Goal: Task Accomplishment & Management: Complete application form

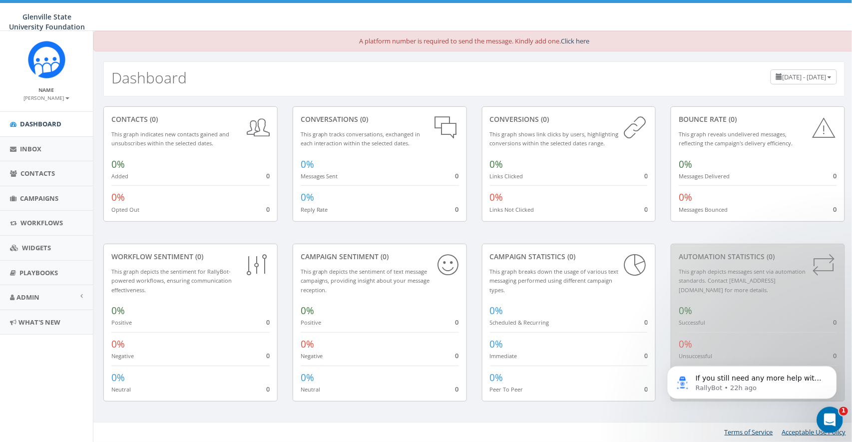
click at [760, 386] on icon "Open Intercom Messenger" at bounding box center [828, 418] width 16 height 16
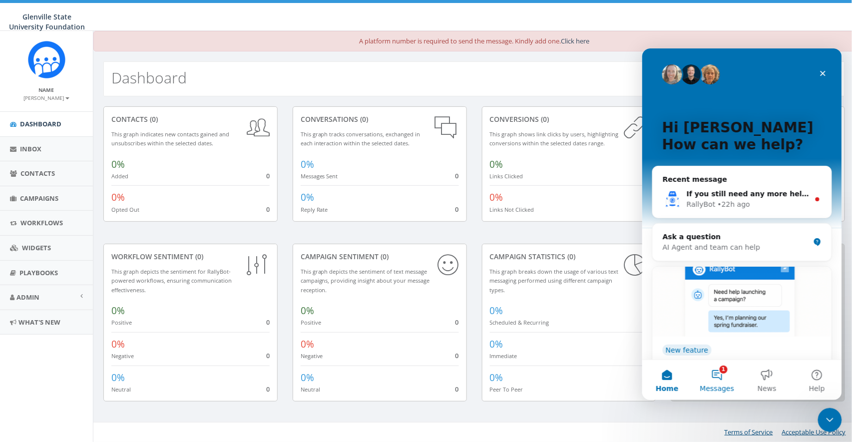
click at [736, 376] on button "1 Messages" at bounding box center [716, 379] width 50 height 40
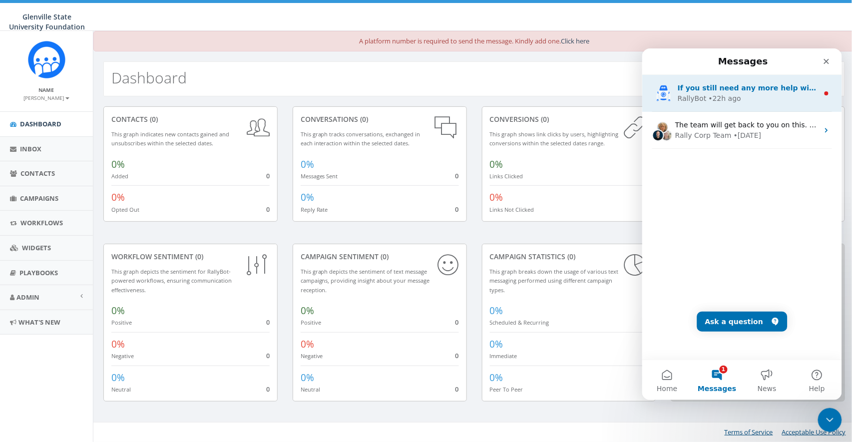
click at [728, 103] on div "• 22h ago" at bounding box center [724, 98] width 32 height 10
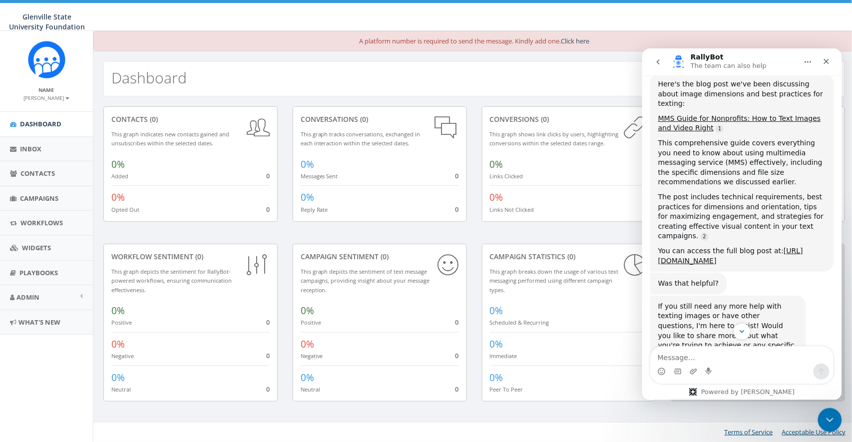
scroll to position [762, 0]
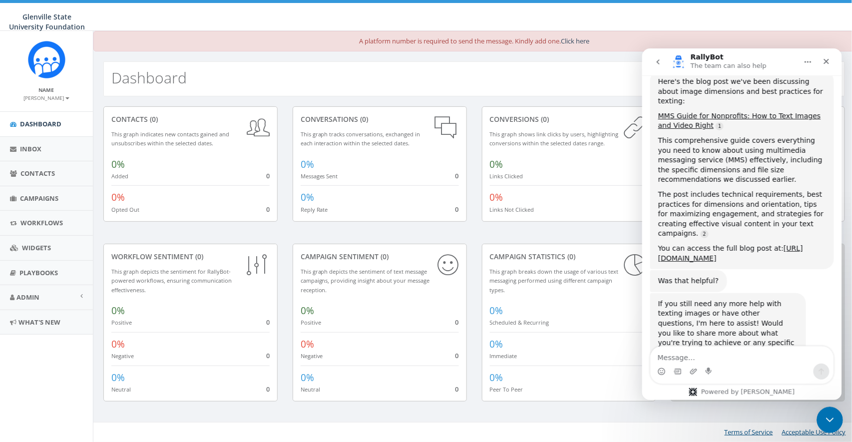
click at [760, 386] on div "Close Intercom Messenger" at bounding box center [828, 418] width 24 height 24
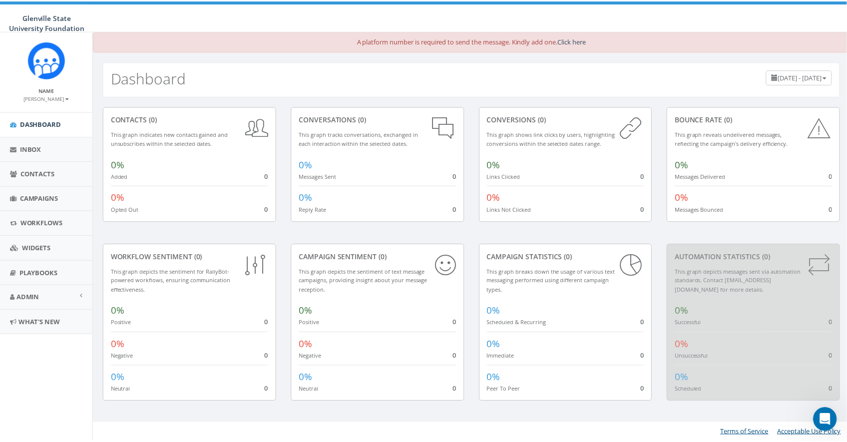
scroll to position [774, 0]
click at [34, 297] on span "Admin" at bounding box center [27, 297] width 23 height 9
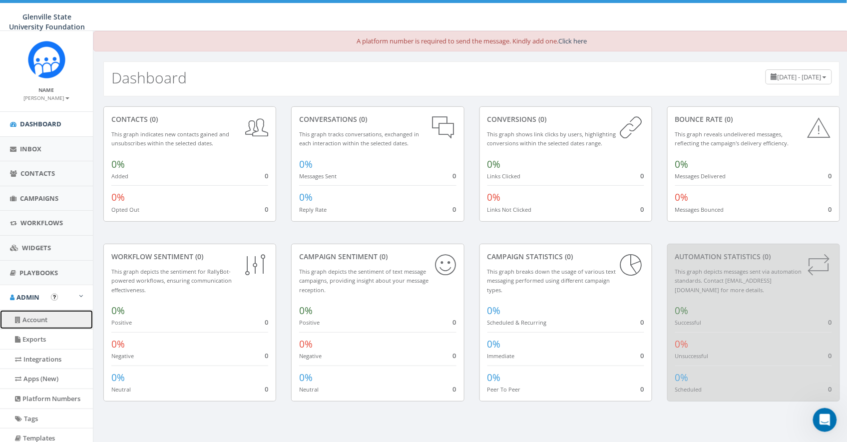
click at [32, 318] on link "Account" at bounding box center [46, 319] width 93 height 19
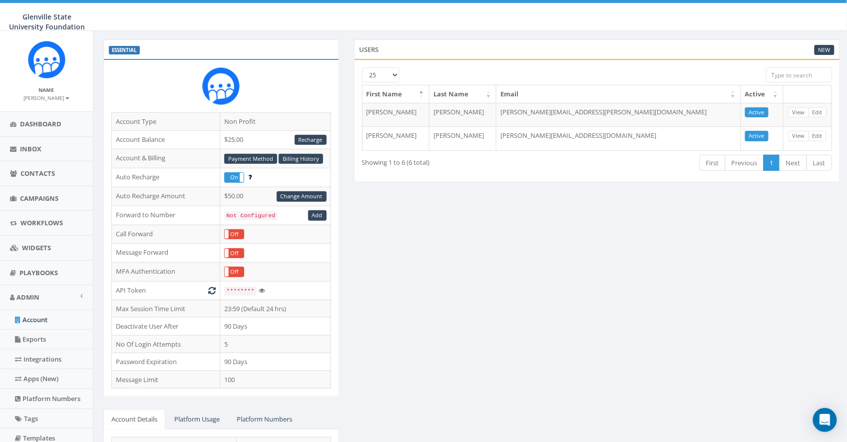
scroll to position [92, 0]
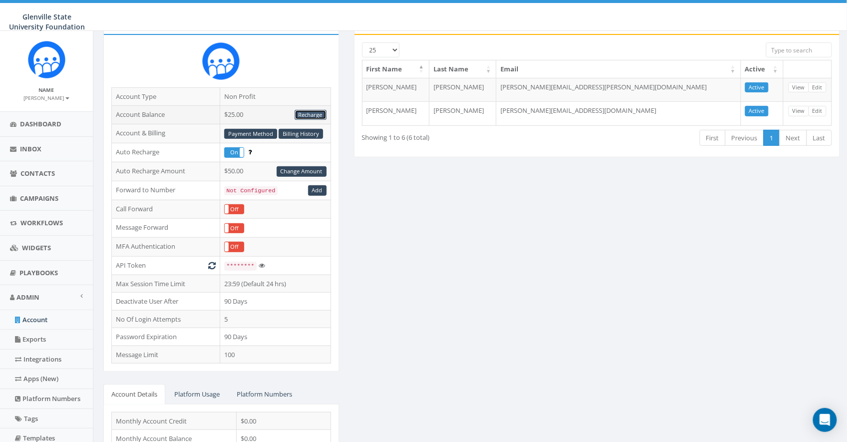
click at [314, 114] on link "Recharge" at bounding box center [311, 115] width 32 height 10
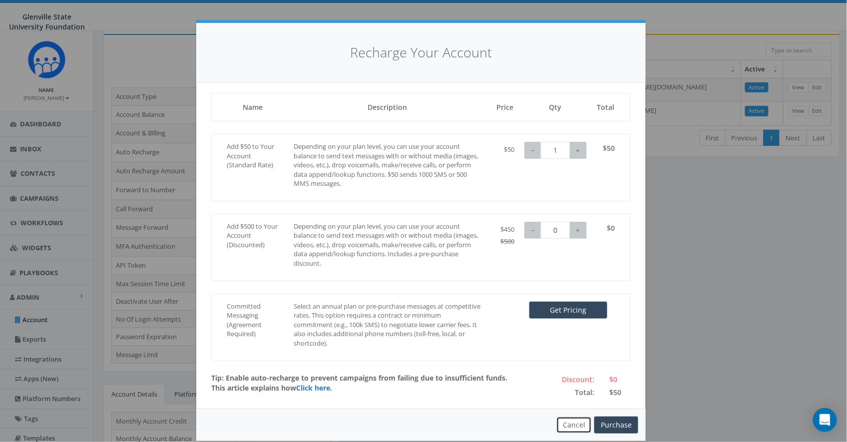
click at [569, 424] on button "Cancel" at bounding box center [573, 424] width 35 height 17
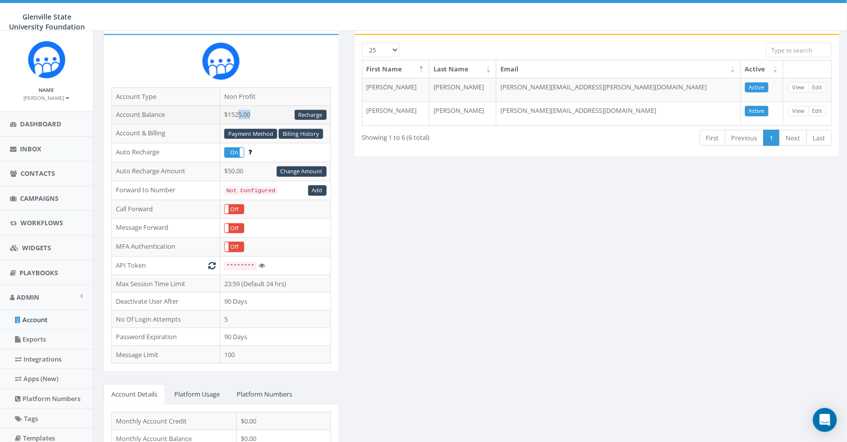
drag, startPoint x: 238, startPoint y: 114, endPoint x: 257, endPoint y: 112, distance: 19.1
click at [257, 112] on td "$1525.00 Recharge" at bounding box center [275, 114] width 110 height 19
click at [449, 212] on div "ESSENTIAL Account Type Non Profit Account Balance $1525.00 Recharge Account & B…" at bounding box center [471, 267] width 751 height 507
drag, startPoint x: 229, startPoint y: 114, endPoint x: 265, endPoint y: 114, distance: 36.4
click at [265, 114] on td "$1525.00 Recharge" at bounding box center [275, 114] width 110 height 19
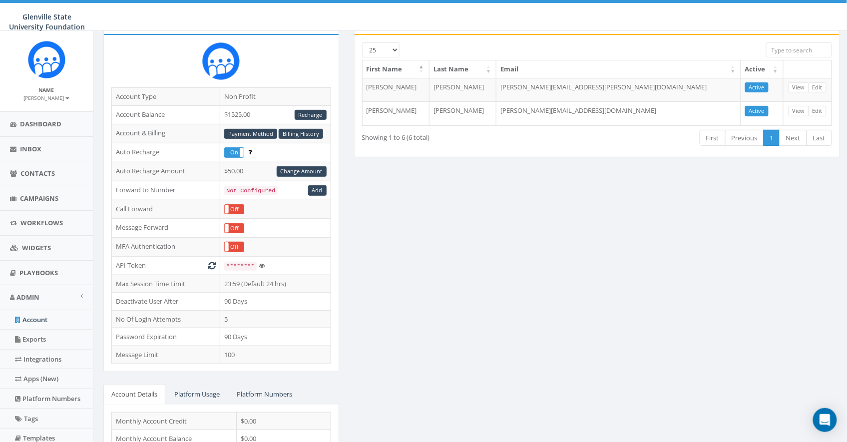
click at [498, 242] on div "ESSENTIAL Account Type Non Profit Account Balance $1525.00 Recharge Account & B…" at bounding box center [471, 267] width 751 height 507
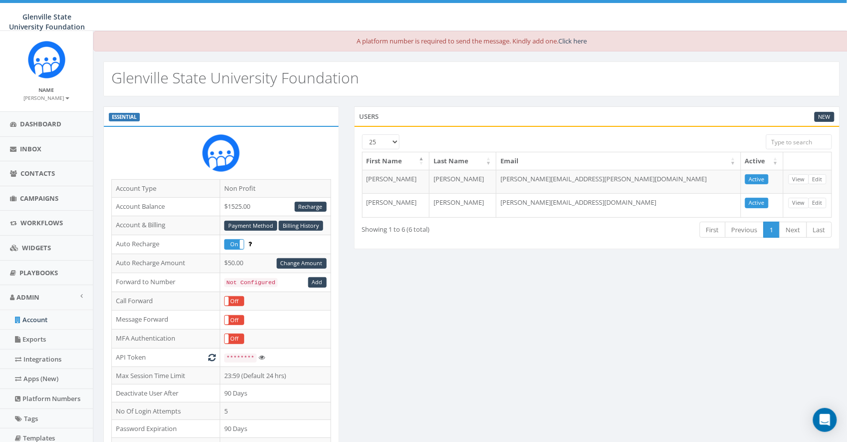
click at [49, 98] on small "[PERSON_NAME]" at bounding box center [46, 97] width 45 height 7
click at [33, 112] on link "Profile" at bounding box center [49, 113] width 79 height 12
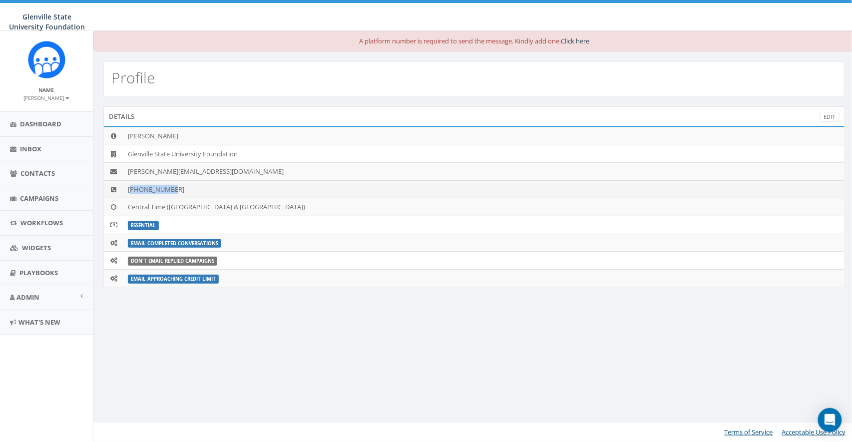
drag, startPoint x: 130, startPoint y: 191, endPoint x: 171, endPoint y: 189, distance: 40.5
click at [171, 189] on td "+18582402250" at bounding box center [484, 189] width 720 height 18
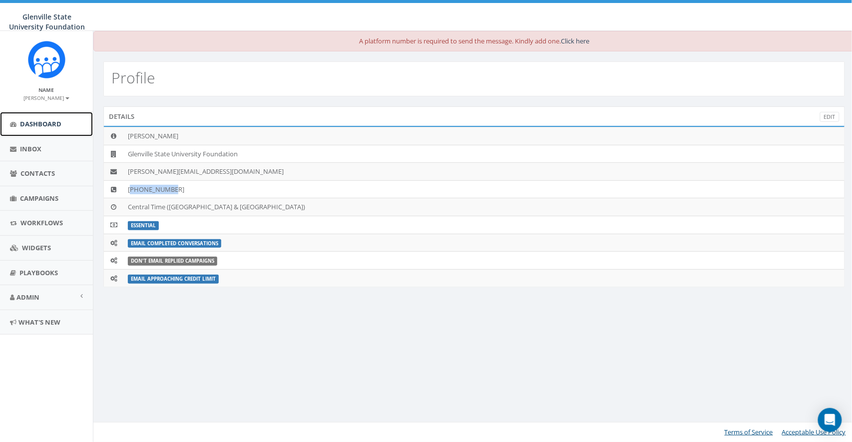
click at [39, 123] on span "Dashboard" at bounding box center [40, 123] width 41 height 9
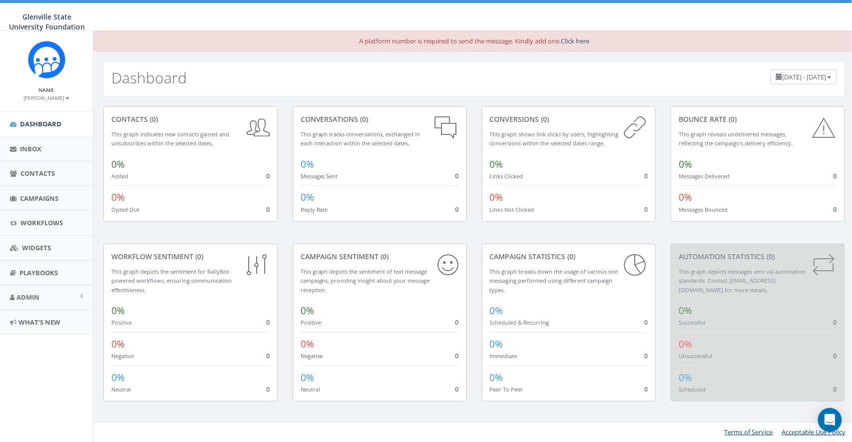
click at [514, 124] on div "conversions (0)" at bounding box center [569, 119] width 158 height 10
click at [570, 117] on div "conversions (0)" at bounding box center [569, 119] width 158 height 10
click at [554, 118] on div "conversions (0)" at bounding box center [569, 119] width 158 height 10
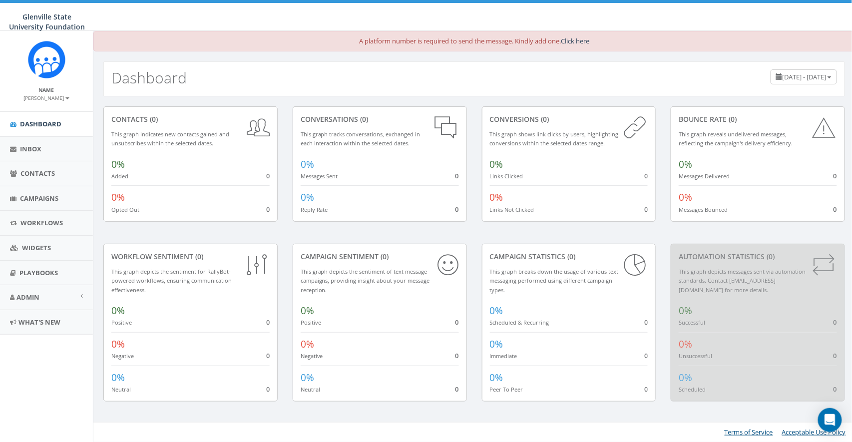
click at [695, 118] on div "Bounce Rate (0)" at bounding box center [757, 119] width 158 height 10
click at [521, 120] on div "conversions (0)" at bounding box center [569, 119] width 158 height 10
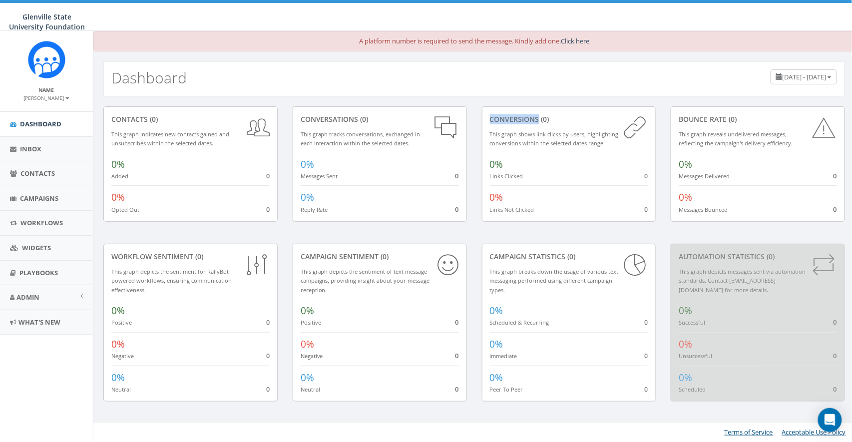
click at [521, 120] on div "conversions (0)" at bounding box center [569, 119] width 158 height 10
click at [310, 211] on small "Reply Rate" at bounding box center [313, 209] width 27 height 7
drag, startPoint x: 636, startPoint y: 125, endPoint x: 614, endPoint y: 125, distance: 21.5
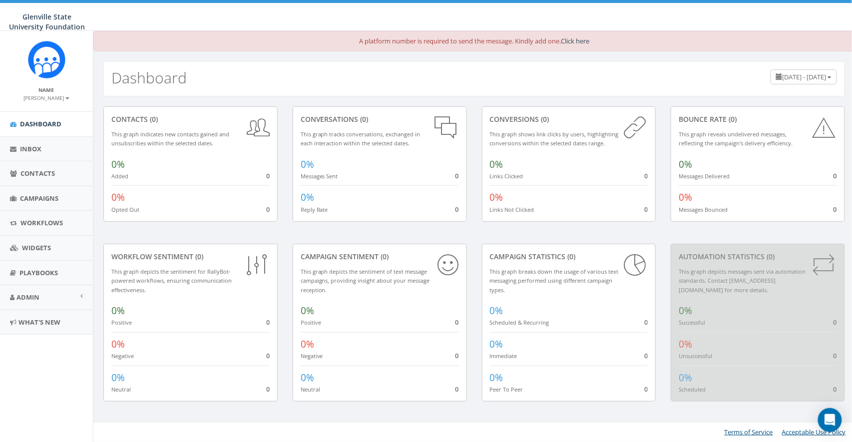
click at [635, 125] on icon at bounding box center [634, 127] width 26 height 26
click at [328, 118] on div "conversations (0)" at bounding box center [379, 119] width 158 height 10
drag, startPoint x: 328, startPoint y: 118, endPoint x: 435, endPoint y: 127, distance: 107.2
click at [329, 118] on div "conversations (0)" at bounding box center [379, 119] width 158 height 10
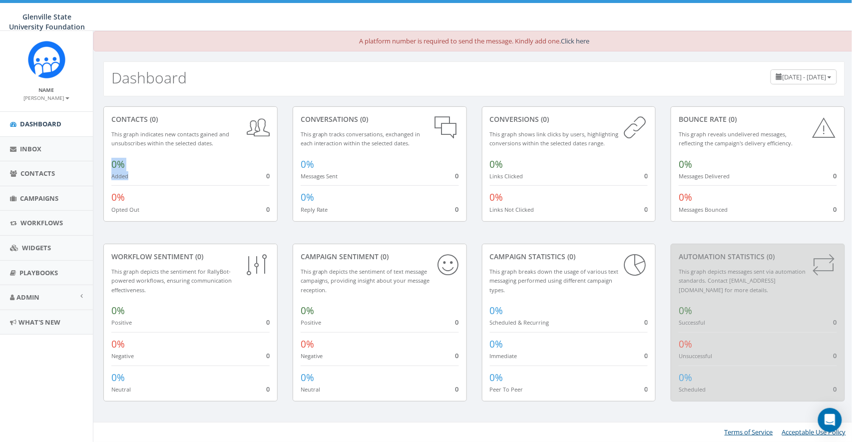
drag, startPoint x: 122, startPoint y: 172, endPoint x: 107, endPoint y: 165, distance: 16.3
click at [107, 165] on div "contacts (0) This graph indicates new contacts gained and unsubscribes within t…" at bounding box center [190, 164] width 174 height 116
click at [36, 174] on span "Contacts" at bounding box center [37, 173] width 34 height 9
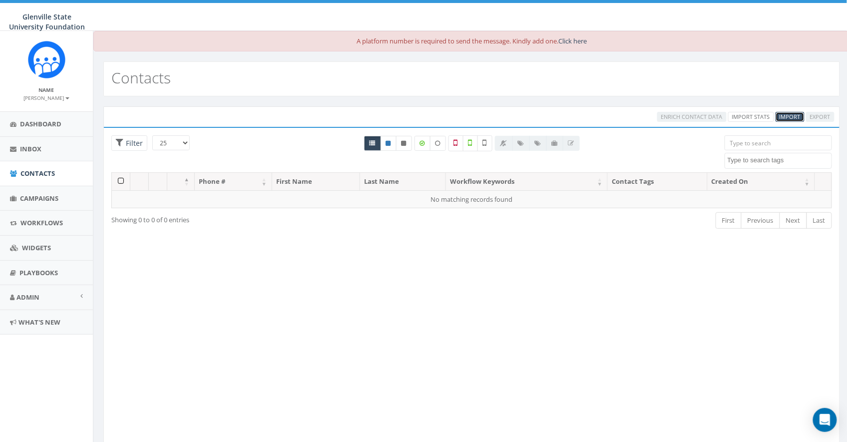
click at [789, 117] on span "Import" at bounding box center [789, 116] width 21 height 7
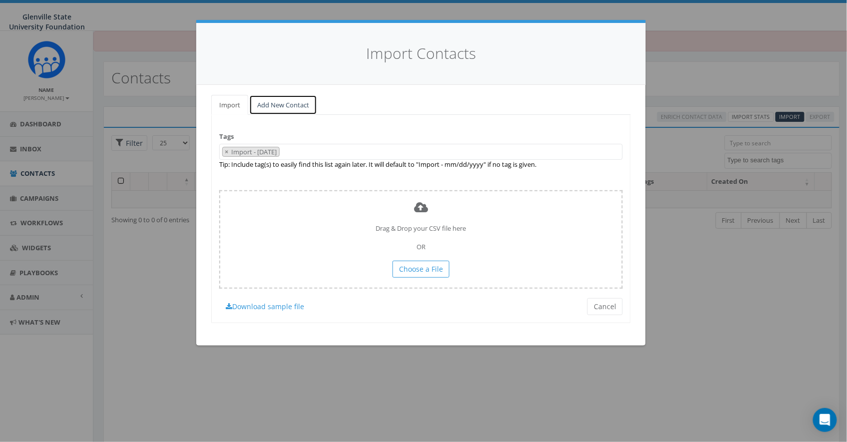
click at [290, 102] on link "Add New Contact" at bounding box center [283, 105] width 68 height 20
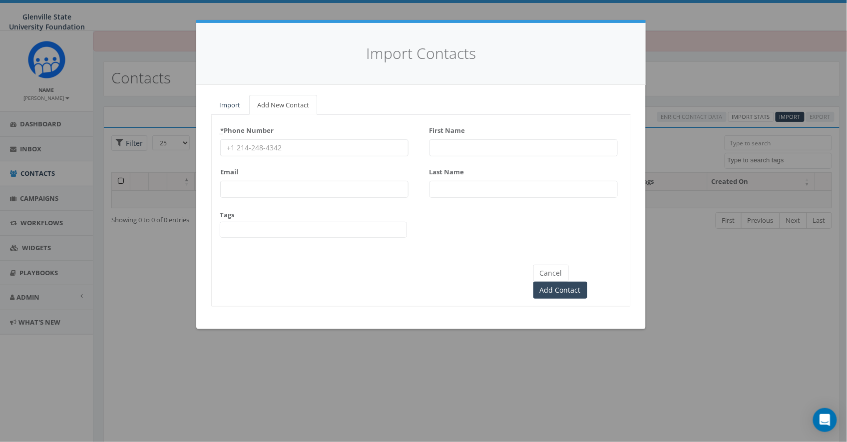
click at [254, 149] on input "* Phone Number" at bounding box center [314, 147] width 188 height 17
type input "8587365358"
type input "[PERSON_NAME][EMAIL_ADDRESS][DOMAIN_NAME]"
click at [459, 245] on div "* Phone Number [PHONE_NUMBER] Email [PERSON_NAME][EMAIL_ADDRESS][DOMAIN_NAME] T…" at bounding box center [421, 184] width 418 height 124
click at [598, 283] on div "* Phone Number 8587365358 Email james@rallycorp.com Tags First Name Last Name C…" at bounding box center [420, 211] width 419 height 192
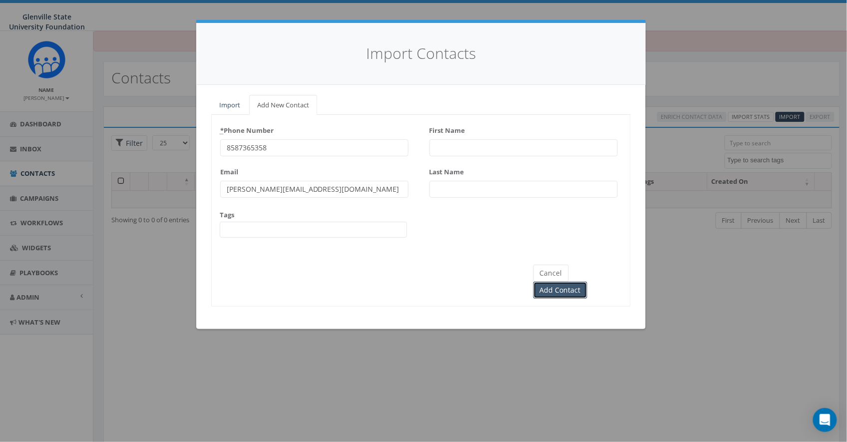
click at [587, 282] on input "Add Contact" at bounding box center [560, 290] width 54 height 17
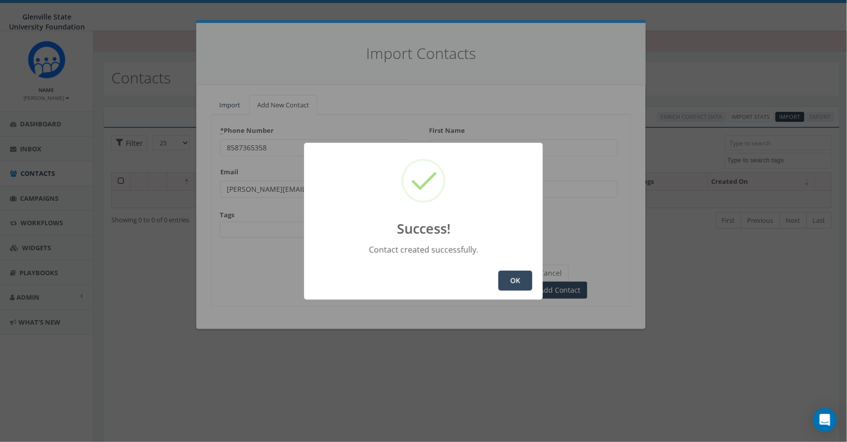
click at [524, 271] on button "OK" at bounding box center [515, 281] width 34 height 20
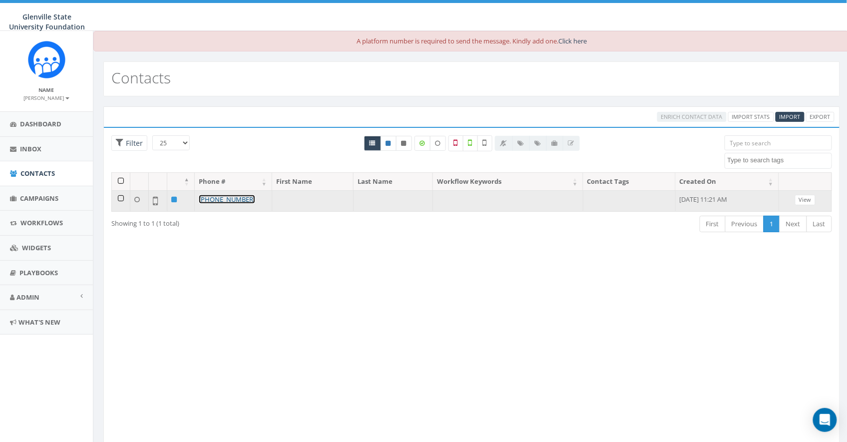
click at [231, 197] on link "[PHONE_NUMBER]" at bounding box center [227, 199] width 56 height 9
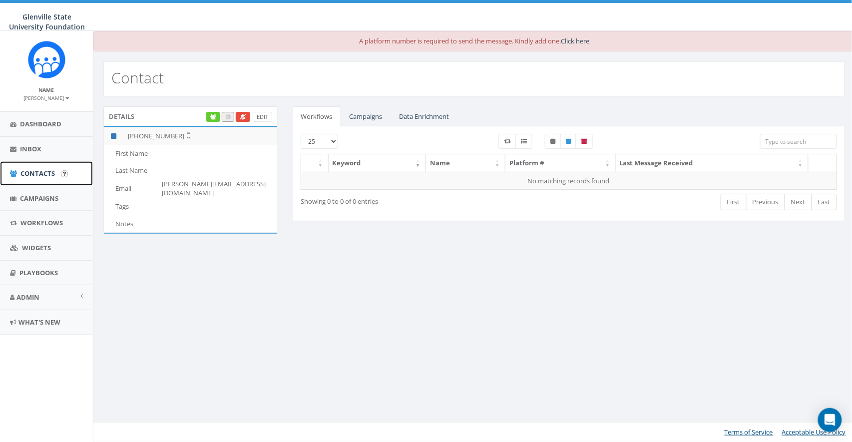
click at [42, 178] on link "Contacts" at bounding box center [46, 173] width 93 height 24
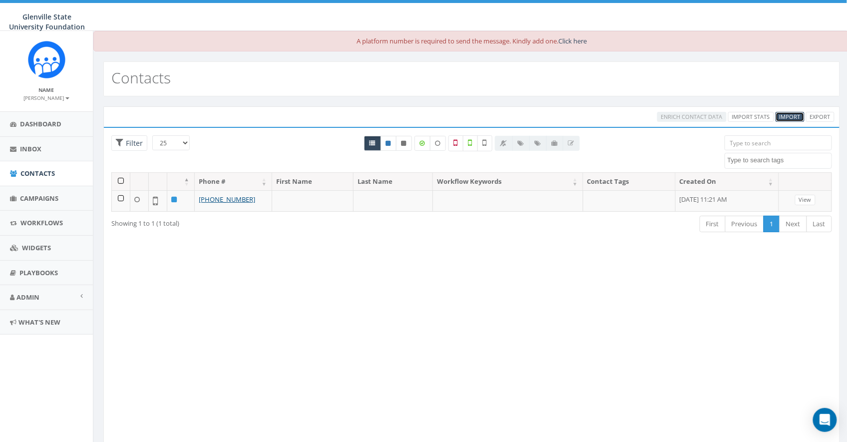
click at [791, 114] on span "Import" at bounding box center [789, 116] width 21 height 7
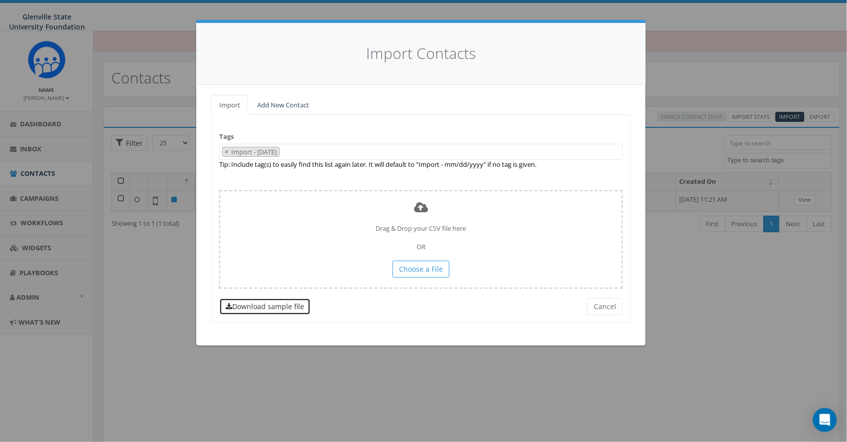
click at [263, 308] on link "Download sample file" at bounding box center [264, 306] width 91 height 17
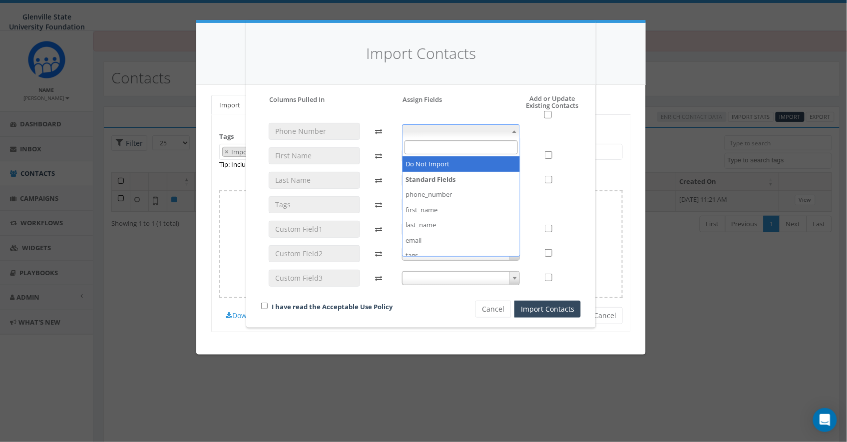
click at [447, 134] on span at bounding box center [461, 131] width 118 height 14
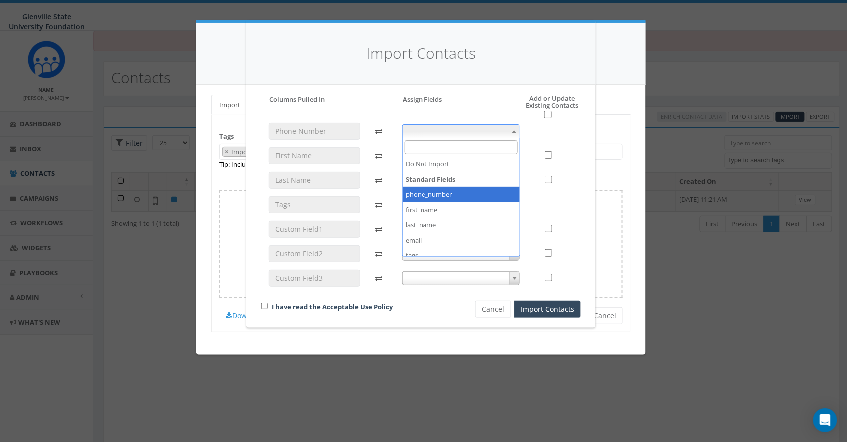
select select "phone_number"
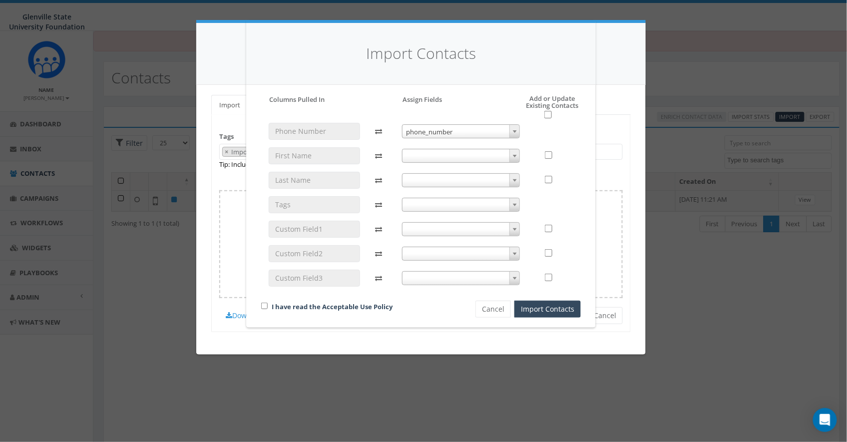
click at [433, 158] on span at bounding box center [461, 156] width 118 height 14
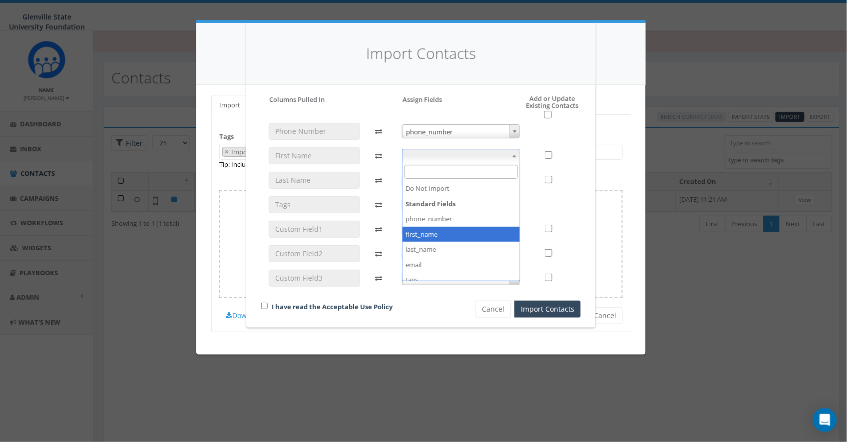
select select "first_name"
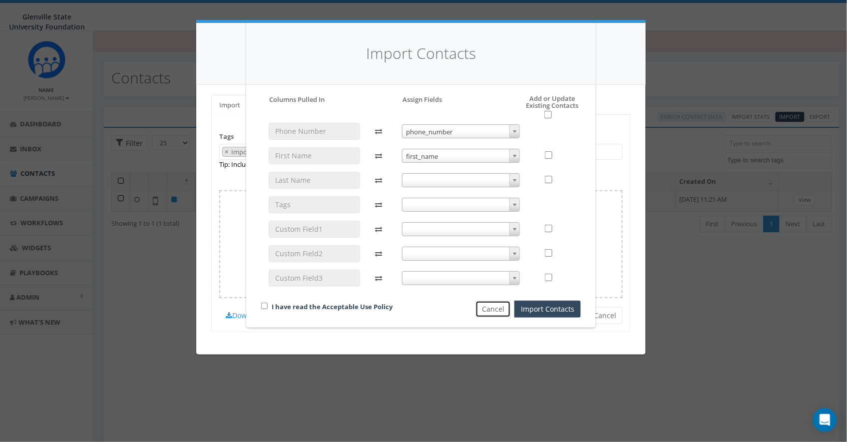
click at [492, 305] on button "Cancel" at bounding box center [492, 308] width 35 height 17
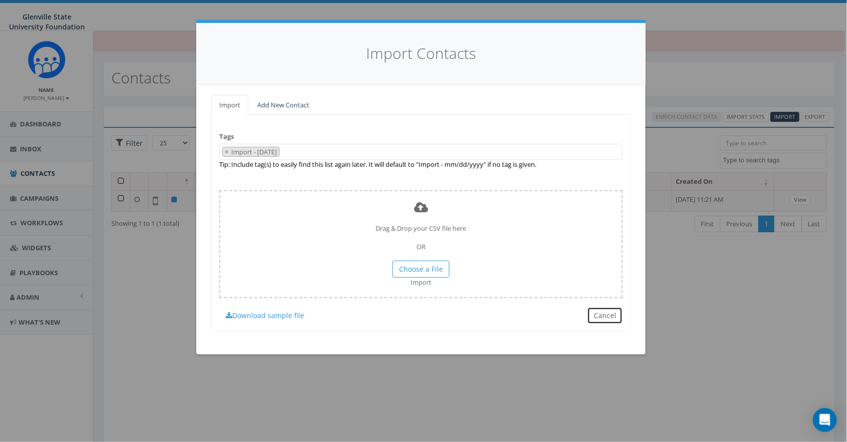
click at [592, 317] on button "Cancel" at bounding box center [604, 315] width 35 height 17
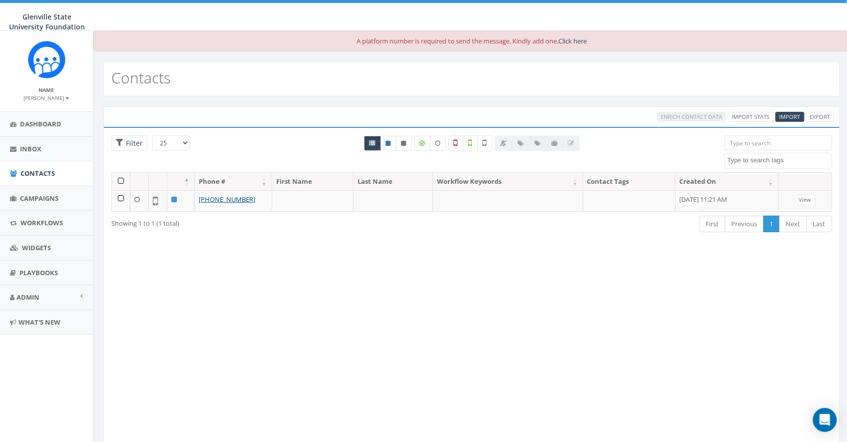
click at [118, 184] on th at bounding box center [121, 181] width 18 height 17
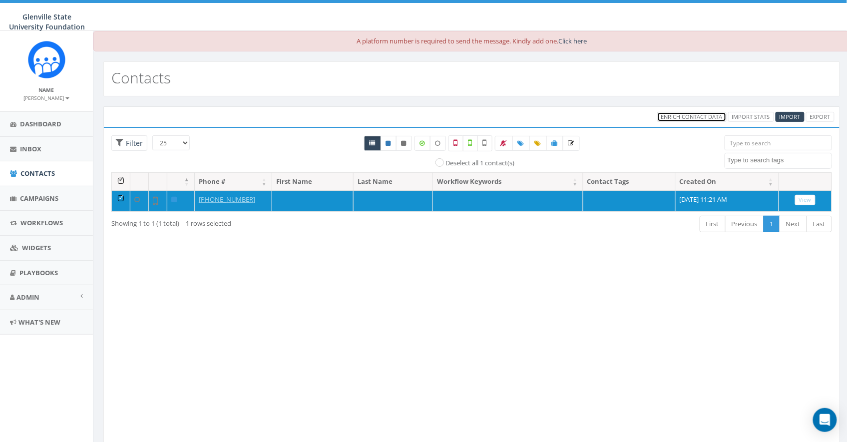
click at [696, 116] on span "Enrich Contact Data" at bounding box center [691, 116] width 61 height 7
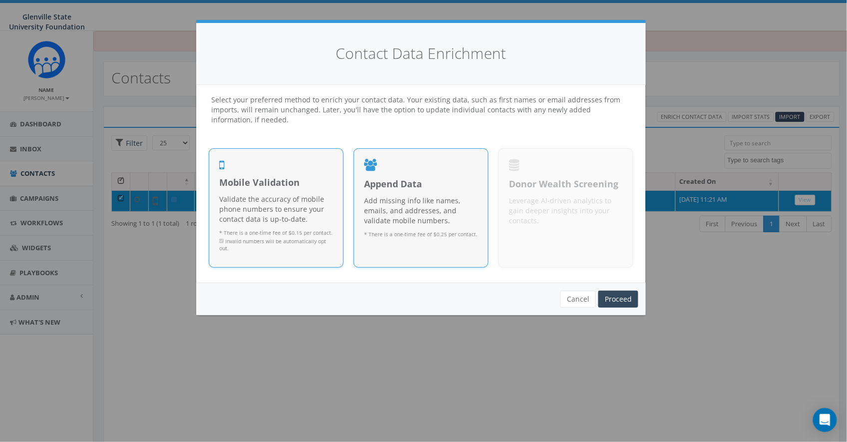
click at [405, 190] on span "Append Data" at bounding box center [421, 184] width 114 height 13
click at [573, 298] on button "Cancel" at bounding box center [577, 299] width 35 height 17
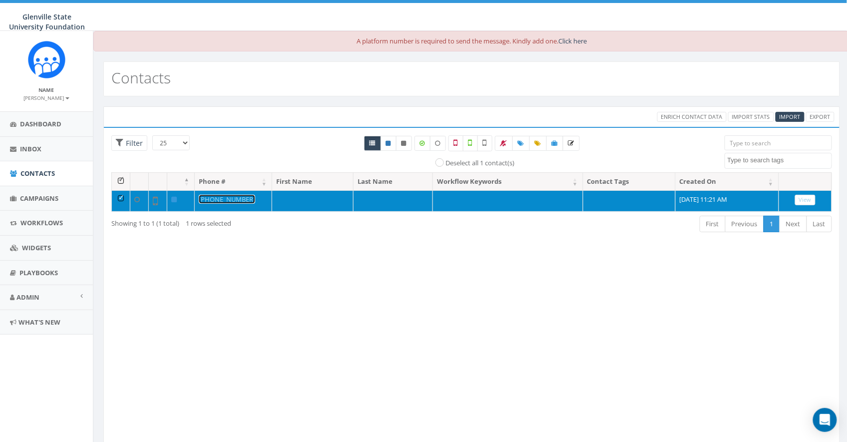
click at [227, 198] on link "+1 858-736-5358" at bounding box center [227, 199] width 56 height 9
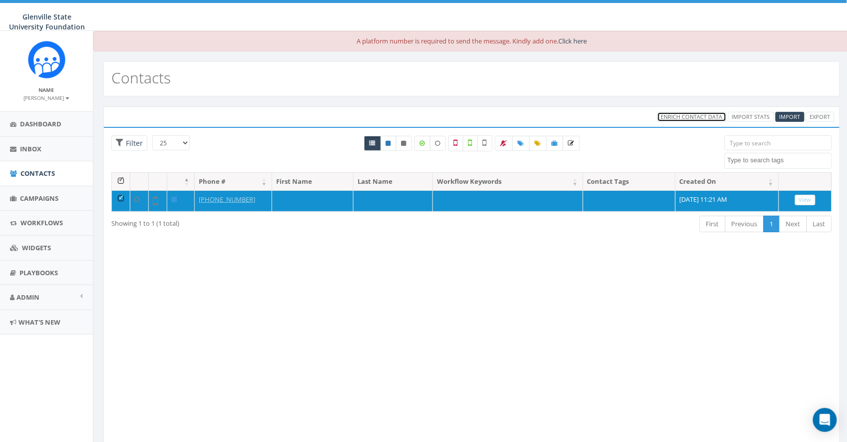
click at [705, 118] on span "Enrich Contact Data" at bounding box center [691, 116] width 61 height 7
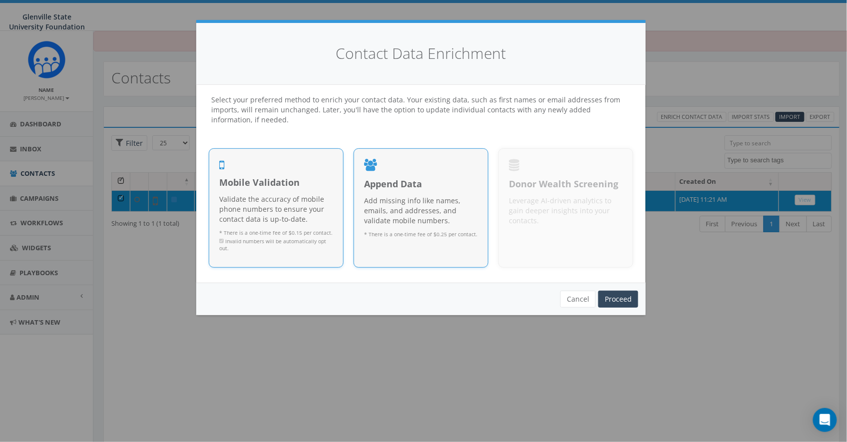
click at [390, 210] on p "Add missing info like names, emails, and addresses, and validate mobile numbers." at bounding box center [421, 211] width 114 height 30
click at [324, 192] on div "Mobile Validation Validate the accuracy of mobile phone numbers to ensure your …" at bounding box center [276, 216] width 114 height 81
click at [623, 301] on link "Proceed" at bounding box center [618, 299] width 40 height 17
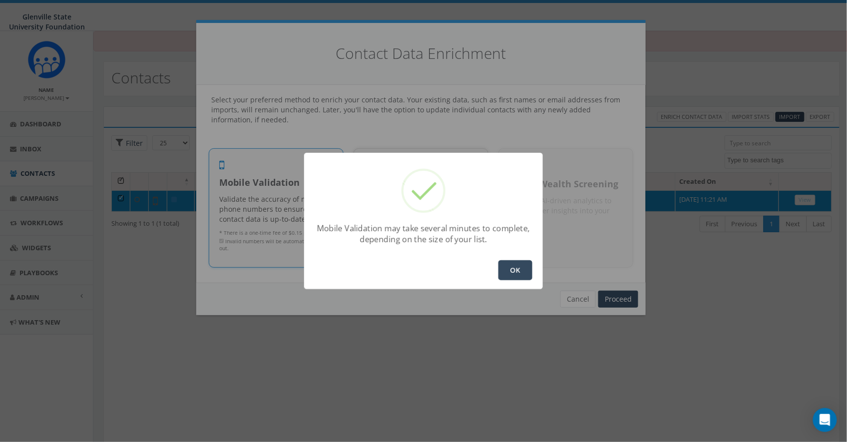
click at [524, 268] on button "OK" at bounding box center [515, 270] width 34 height 20
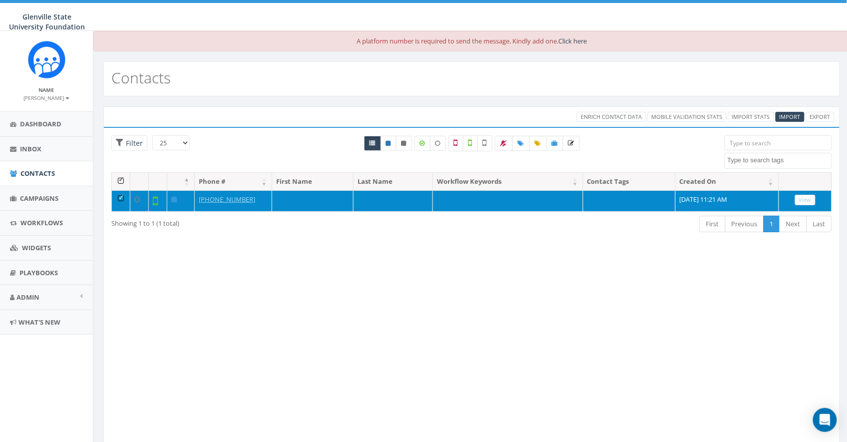
click at [121, 194] on td at bounding box center [121, 200] width 18 height 21
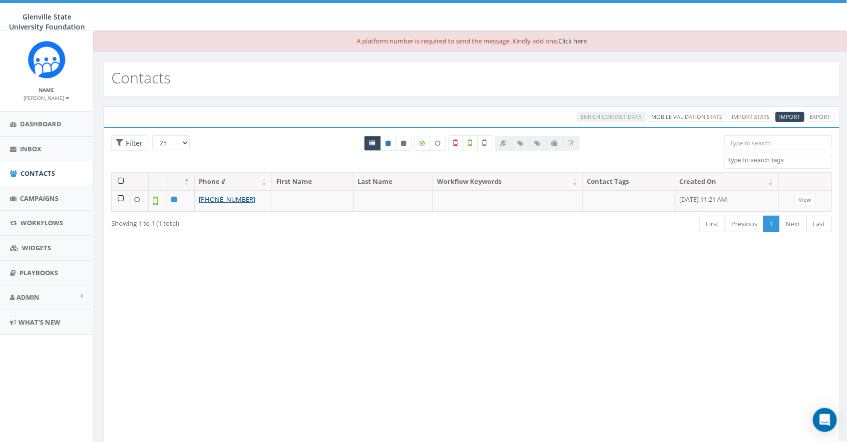
click at [396, 267] on div "Loading the filters, please wait!! Phone Number is is not First Name is is not …" at bounding box center [471, 288] width 736 height 322
click at [787, 114] on span "Import" at bounding box center [789, 116] width 21 height 7
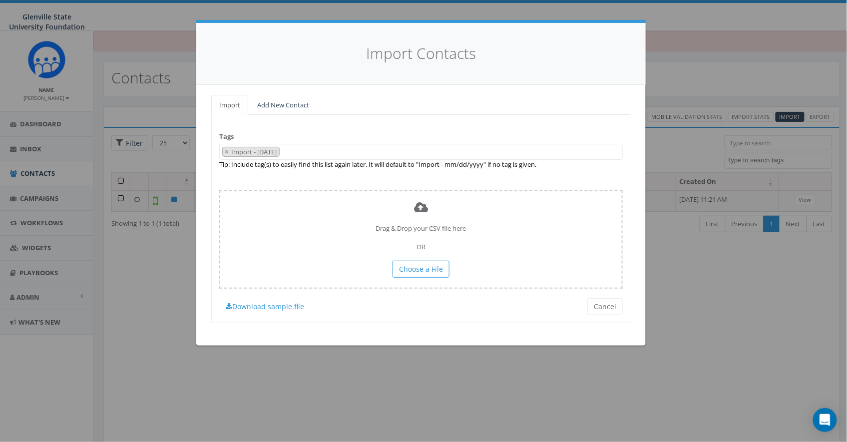
click at [313, 152] on span "× Import - [DATE]" at bounding box center [420, 152] width 403 height 16
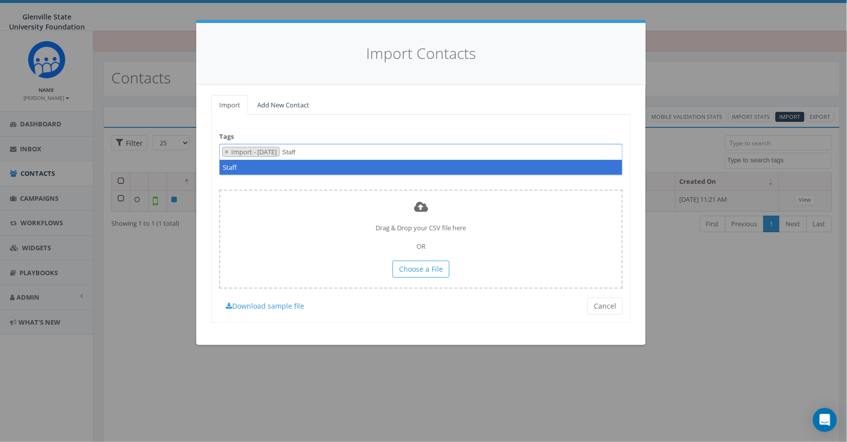
type textarea "Staff"
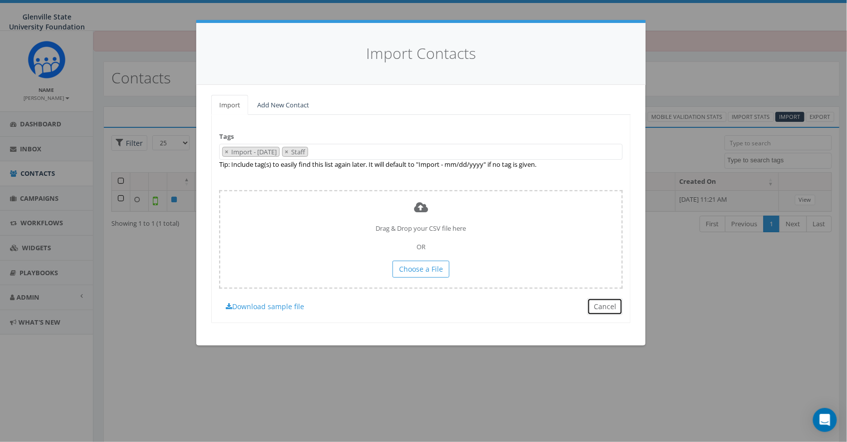
click at [603, 300] on button "Cancel" at bounding box center [604, 306] width 35 height 17
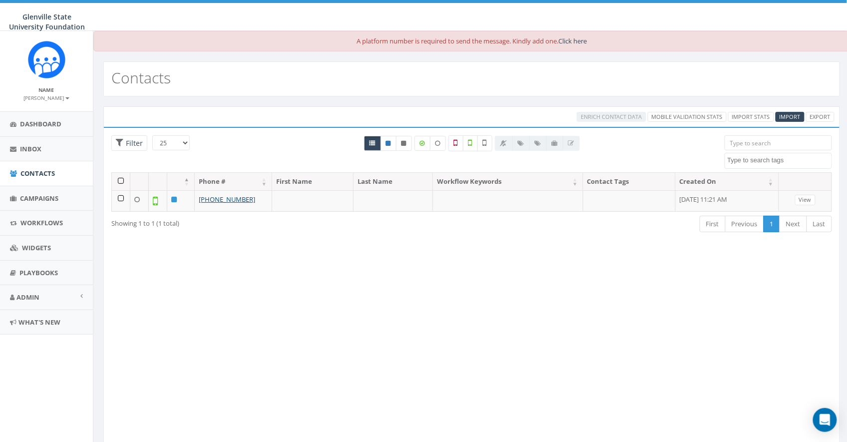
click at [760, 157] on textarea "Search" at bounding box center [779, 160] width 104 height 9
click at [672, 278] on div "Loading the filters, please wait!! Phone Number is is not First Name is is not …" at bounding box center [471, 288] width 736 height 322
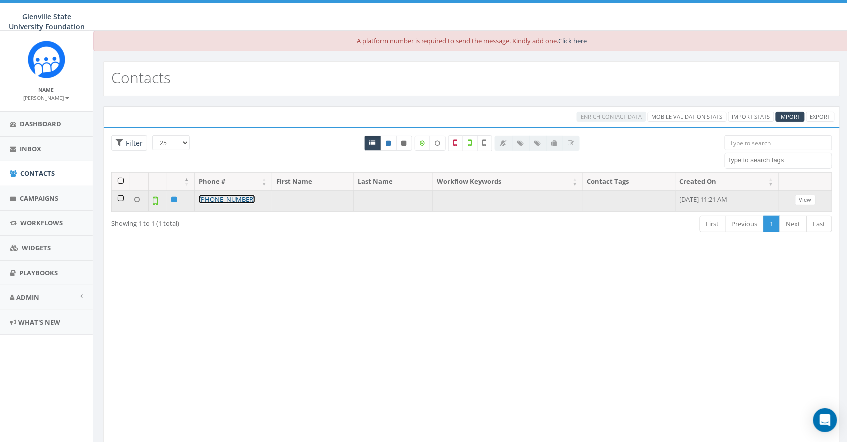
click at [244, 200] on link "[PHONE_NUMBER]" at bounding box center [227, 199] width 56 height 9
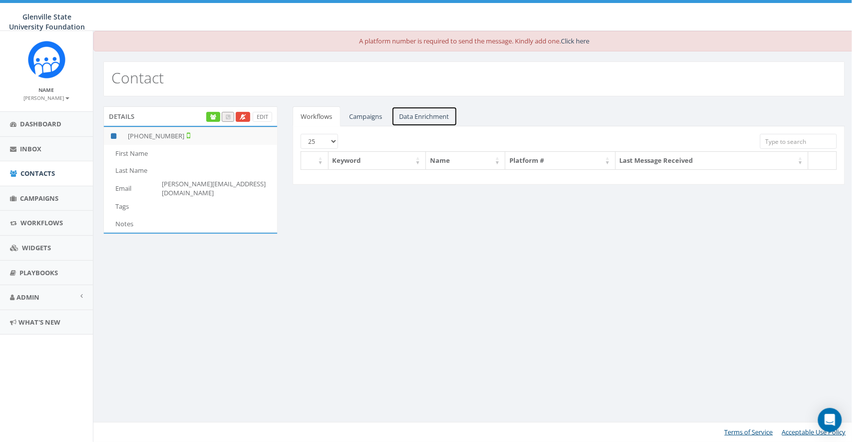
click at [411, 120] on link "Data Enrichment" at bounding box center [424, 116] width 66 height 20
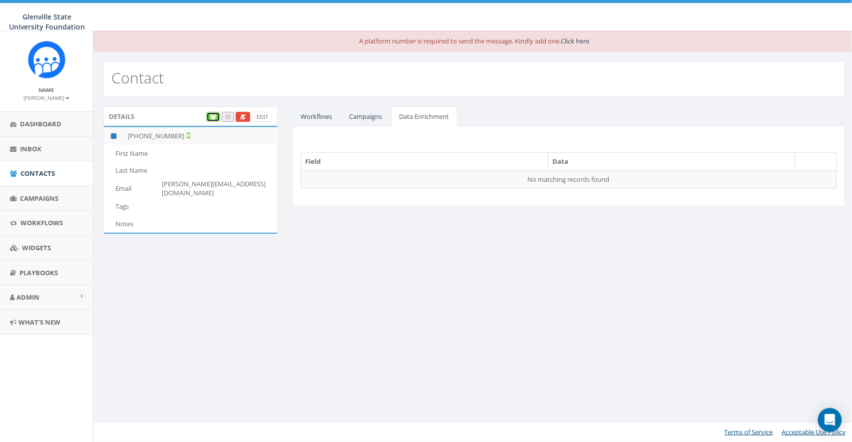
click at [211, 114] on icon at bounding box center [213, 116] width 6 height 5
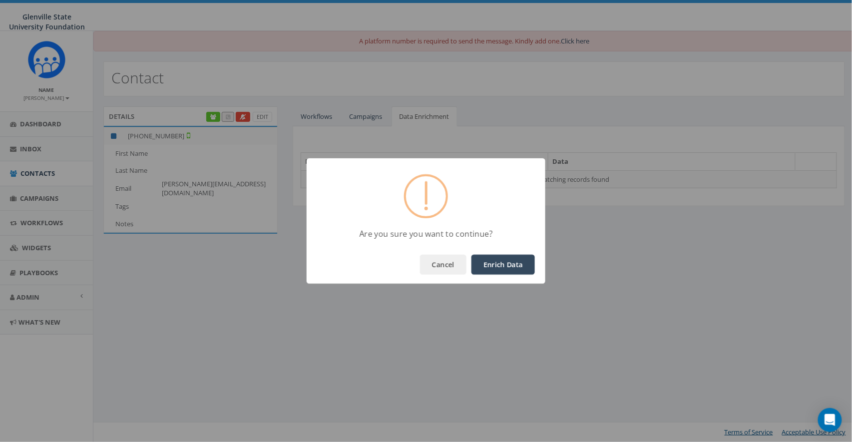
click at [506, 266] on button "Enrich Data" at bounding box center [502, 265] width 63 height 20
click at [513, 264] on button "OK" at bounding box center [518, 265] width 34 height 20
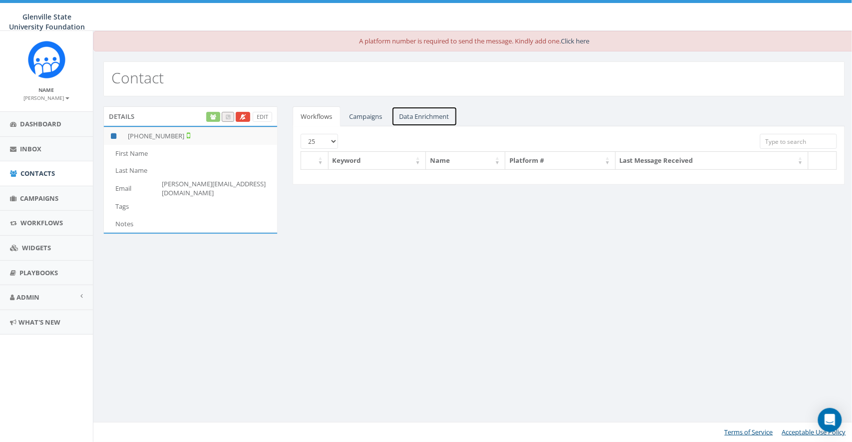
click at [437, 114] on link "Data Enrichment" at bounding box center [424, 116] width 66 height 20
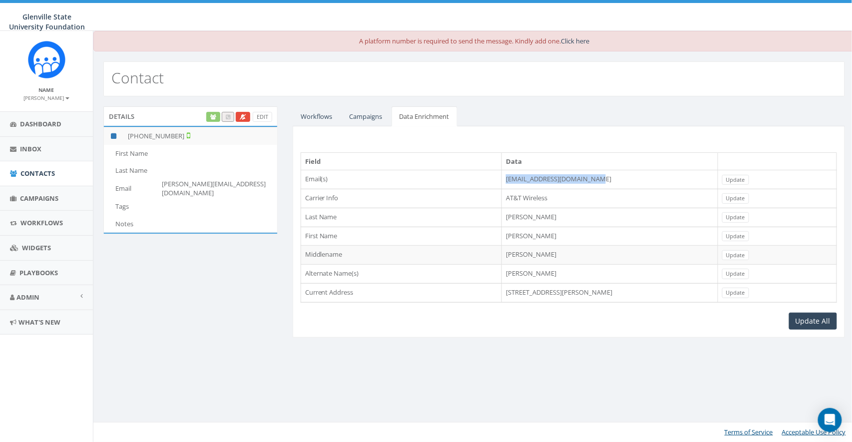
drag, startPoint x: 571, startPoint y: 179, endPoint x: 469, endPoint y: 181, distance: 101.8
click at [502, 181] on td "[EMAIL_ADDRESS][DOMAIN_NAME]" at bounding box center [610, 179] width 216 height 19
click at [502, 275] on td "Jim L Martin" at bounding box center [610, 274] width 216 height 19
click at [502, 268] on td "Jim L Martin" at bounding box center [610, 274] width 216 height 19
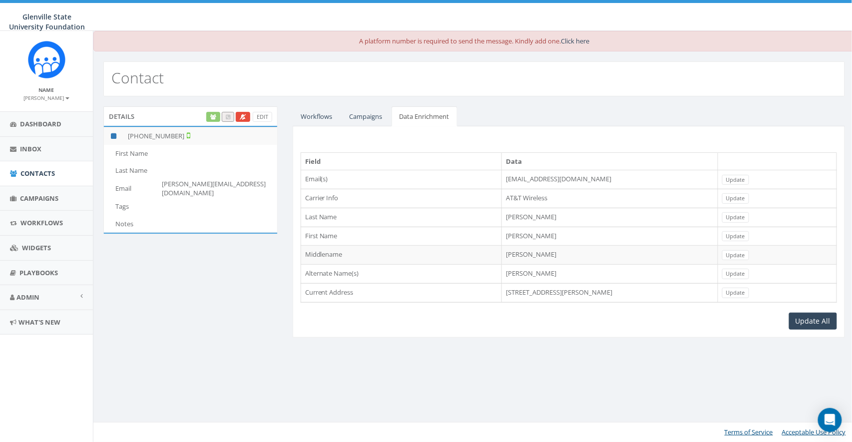
click at [502, 272] on td "Jim L Martin" at bounding box center [610, 274] width 216 height 19
click at [503, 293] on td "7526 Beal St, San Diego, CA, 92111" at bounding box center [610, 292] width 216 height 19
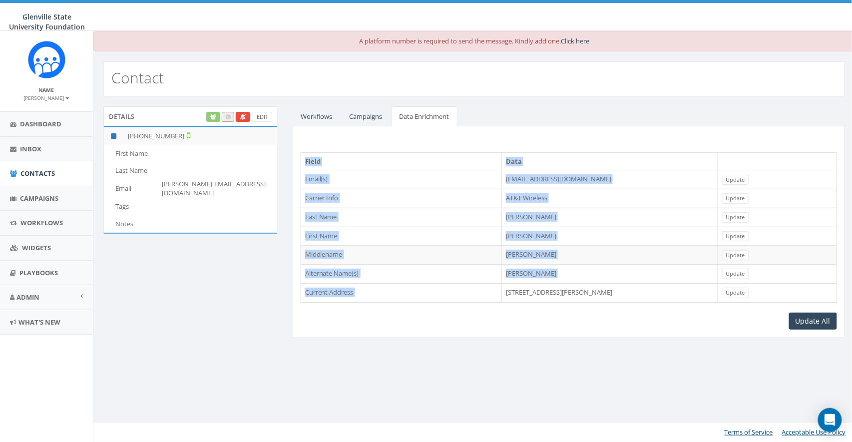
click at [503, 293] on td "7526 Beal St, San Diego, CA, 92111" at bounding box center [610, 292] width 216 height 19
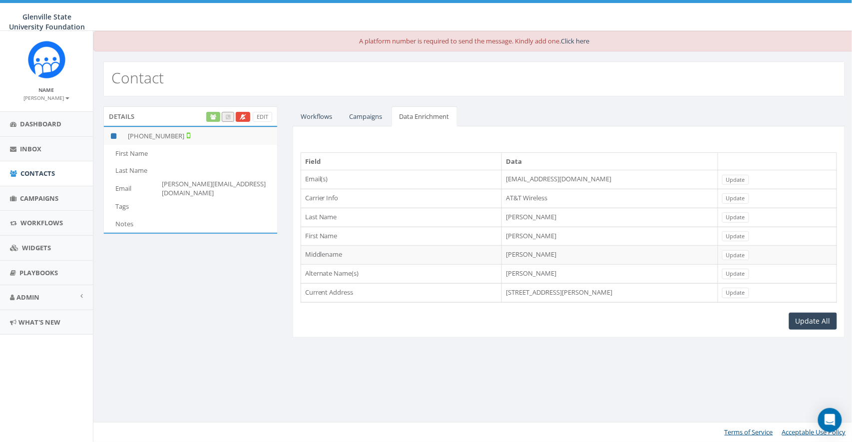
click at [502, 197] on td "AT&T Wireless" at bounding box center [610, 198] width 216 height 19
click at [502, 215] on td "Martin" at bounding box center [610, 217] width 216 height 19
click at [537, 369] on div "A platform number is required to send the message. Kindly add one. Click here C…" at bounding box center [474, 236] width 762 height 411
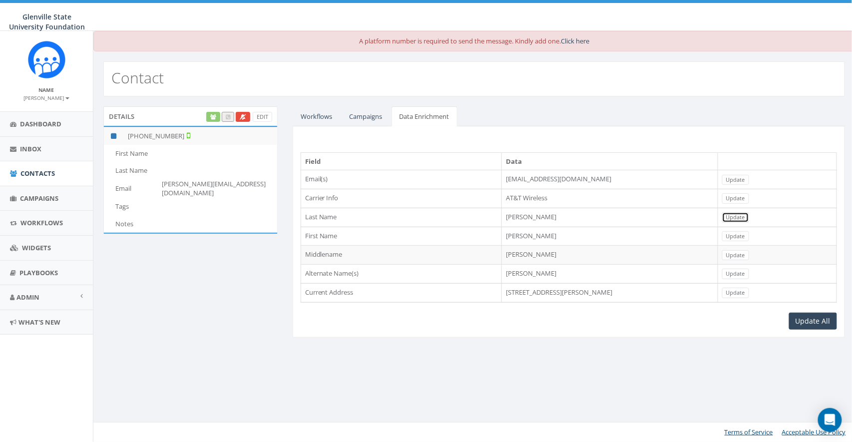
click at [749, 217] on link "Update" at bounding box center [735, 217] width 27 height 10
click at [749, 235] on link "Update" at bounding box center [735, 236] width 27 height 10
click at [36, 176] on span "Contacts" at bounding box center [37, 173] width 34 height 9
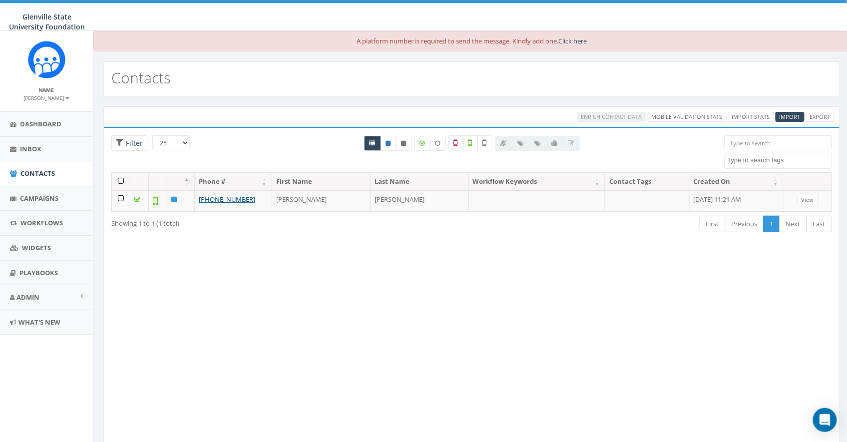
click at [335, 265] on div "Loading the filters, please wait!! Phone Number is is not First Name is is not …" at bounding box center [471, 288] width 736 height 322
click at [30, 294] on span "Admin" at bounding box center [27, 297] width 23 height 9
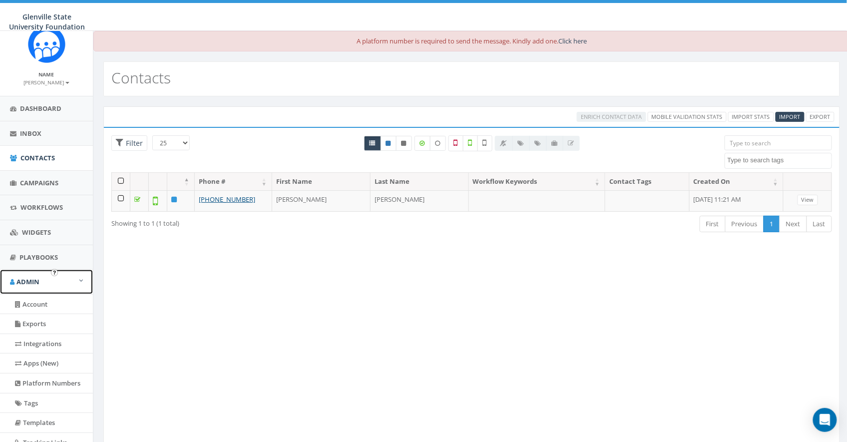
scroll to position [50, 0]
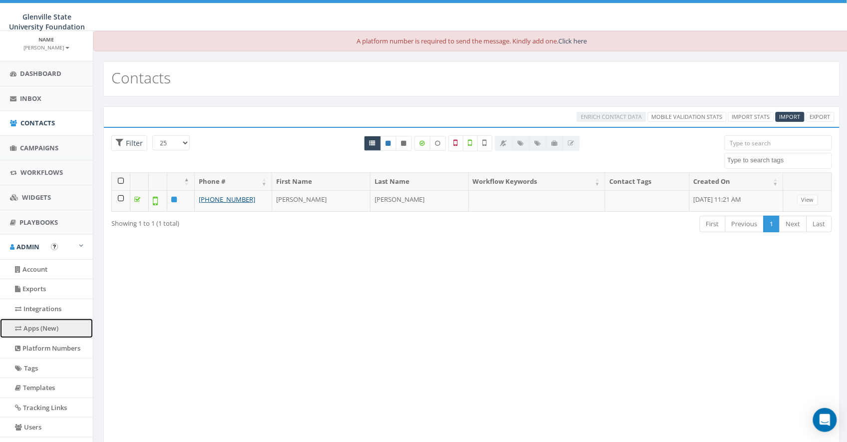
click at [36, 328] on link "Apps (New)" at bounding box center [46, 327] width 93 height 19
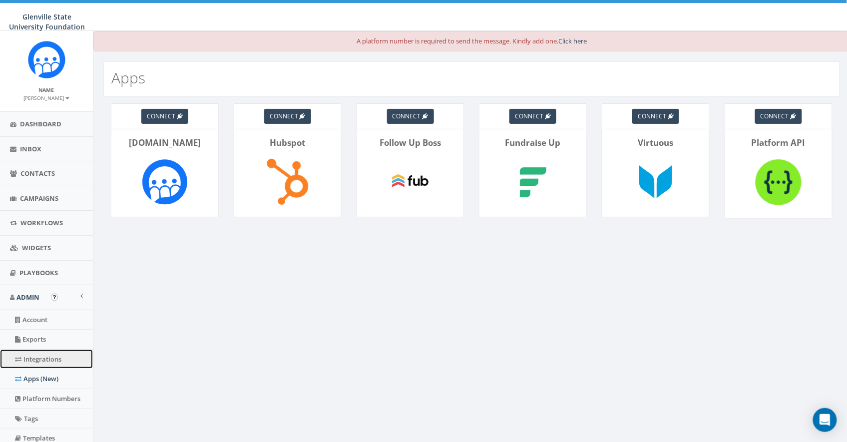
click at [48, 365] on link "Integrations" at bounding box center [46, 358] width 93 height 19
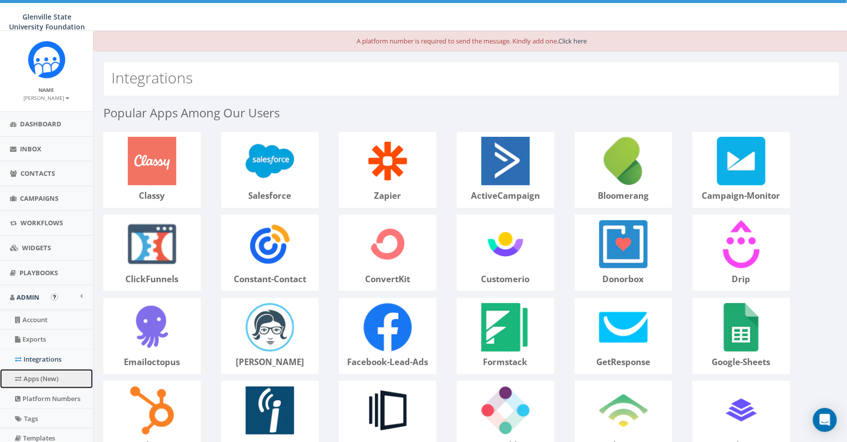
click at [43, 377] on link "Apps (New)" at bounding box center [46, 378] width 93 height 19
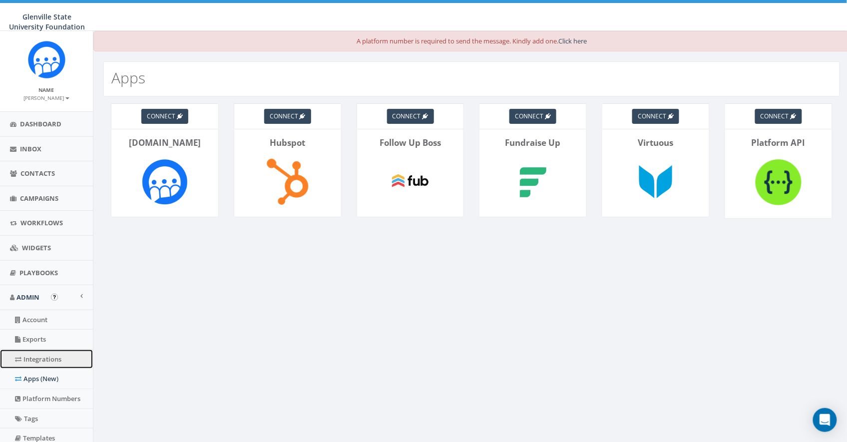
click at [28, 358] on link "Integrations" at bounding box center [46, 358] width 93 height 19
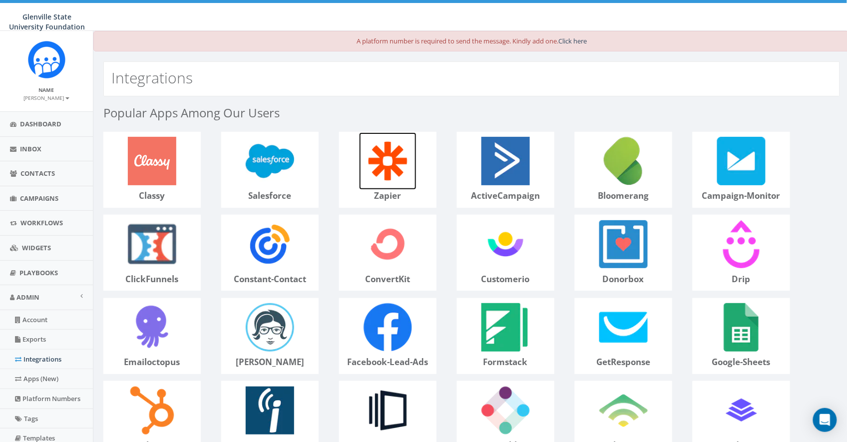
click at [393, 181] on img at bounding box center [388, 161] width 58 height 58
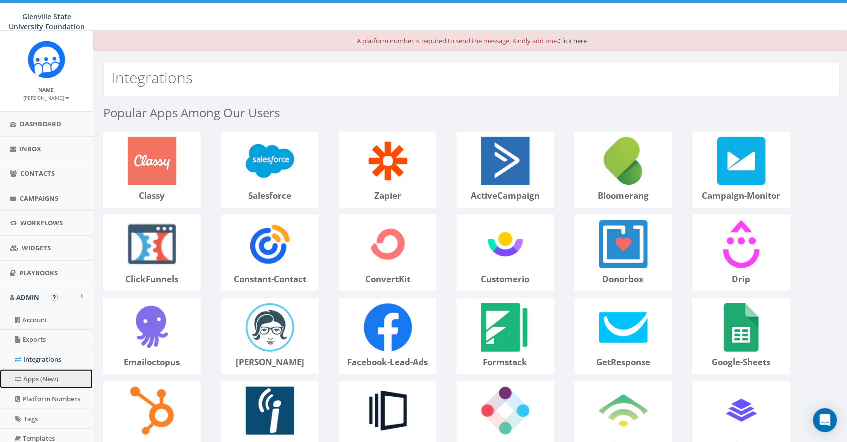
click at [55, 376] on link "Apps (New)" at bounding box center [46, 378] width 93 height 19
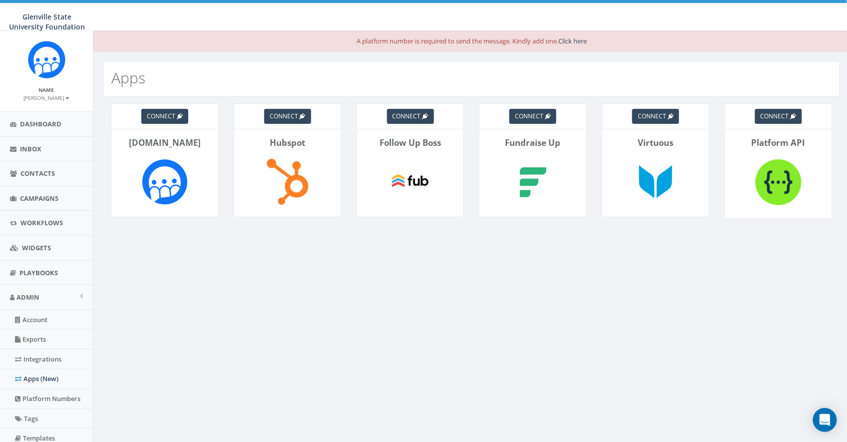
click at [190, 263] on div "A platform number is required to send the message. Kindly add one. Click here A…" at bounding box center [471, 296] width 757 height 530
click at [169, 117] on span "connect" at bounding box center [161, 116] width 28 height 8
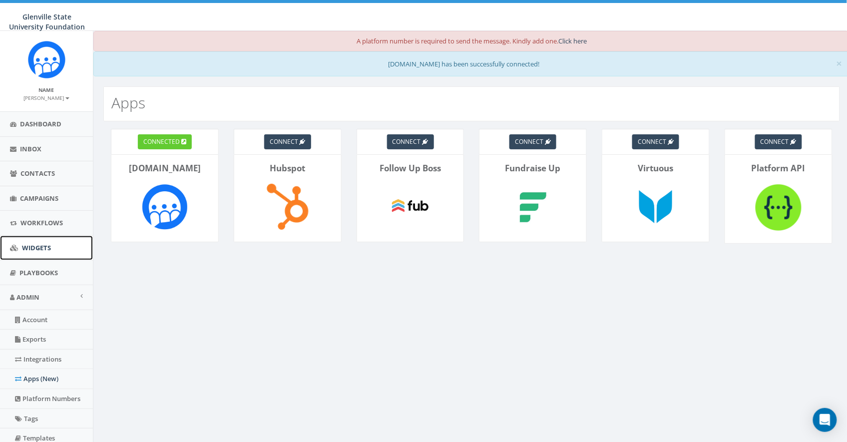
click at [30, 245] on span "Widgets" at bounding box center [36, 247] width 29 height 9
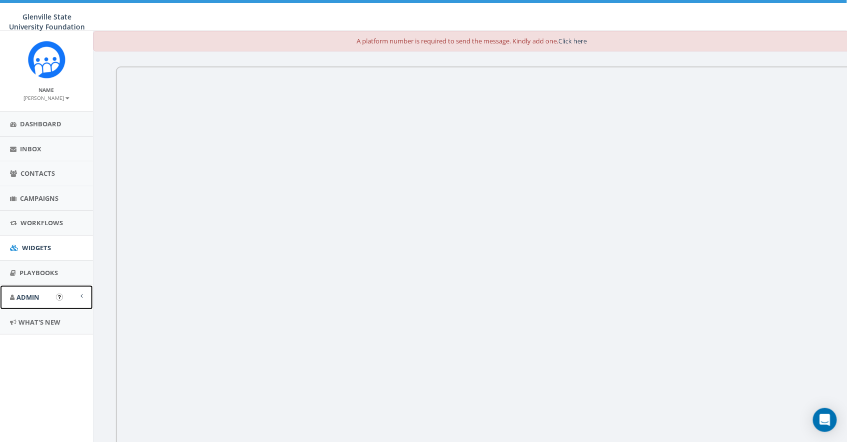
click at [35, 299] on span "Admin" at bounding box center [27, 297] width 23 height 9
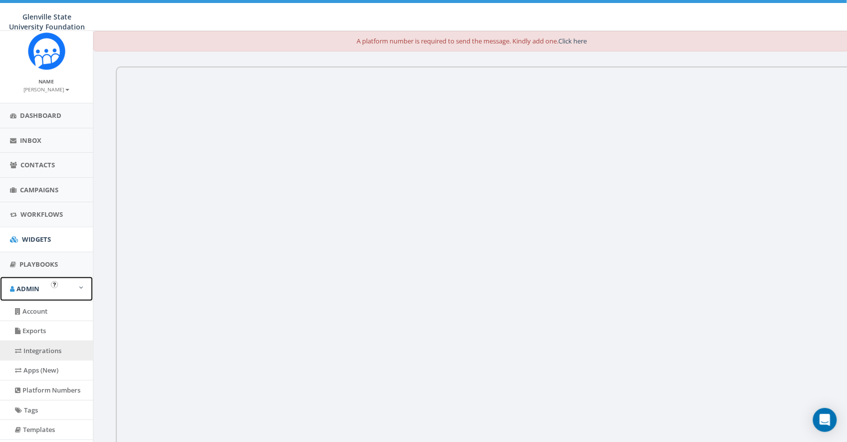
scroll to position [13, 0]
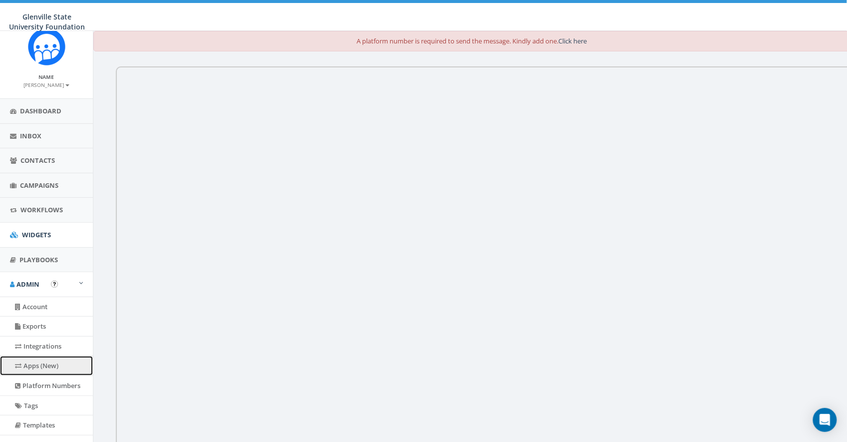
click at [34, 363] on link "Apps (New)" at bounding box center [46, 365] width 93 height 19
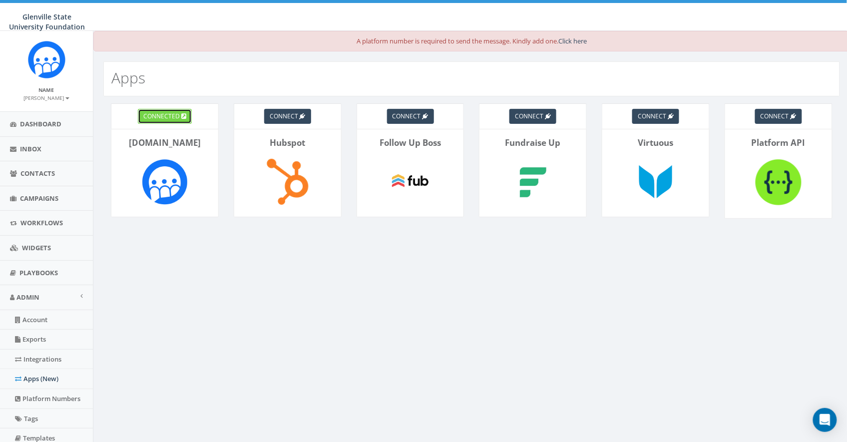
click at [163, 116] on span "connected" at bounding box center [161, 116] width 36 height 8
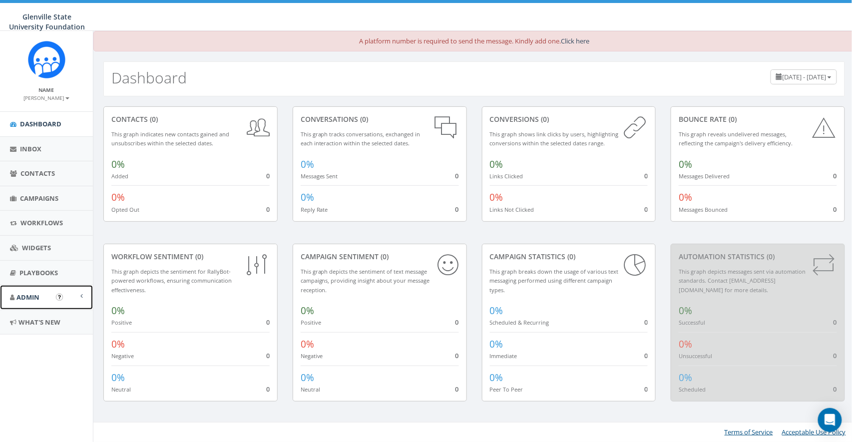
click at [32, 305] on link "Admin" at bounding box center [46, 297] width 93 height 24
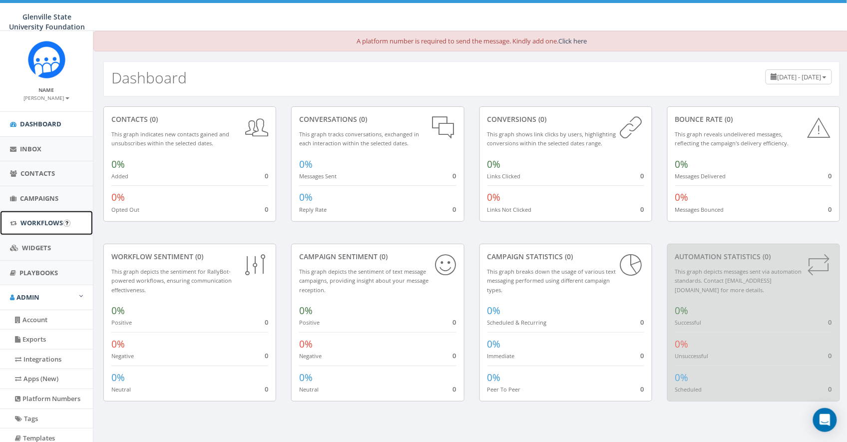
click at [32, 227] on span "Workflows" at bounding box center [41, 222] width 42 height 9
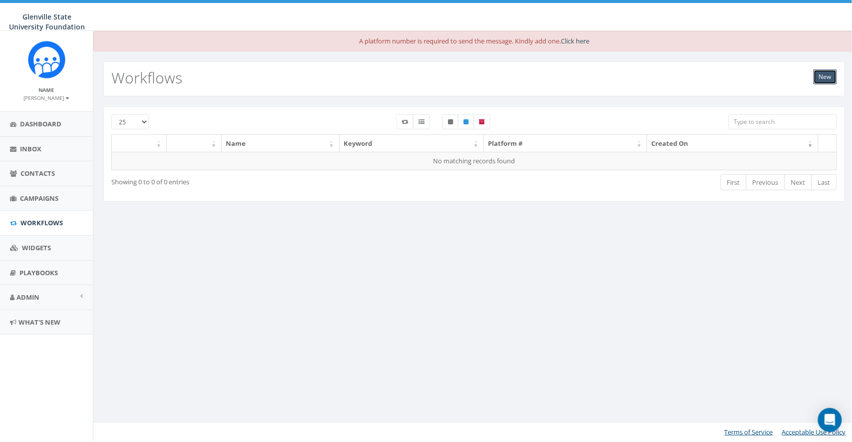
click at [831, 76] on link "New" at bounding box center [824, 76] width 23 height 15
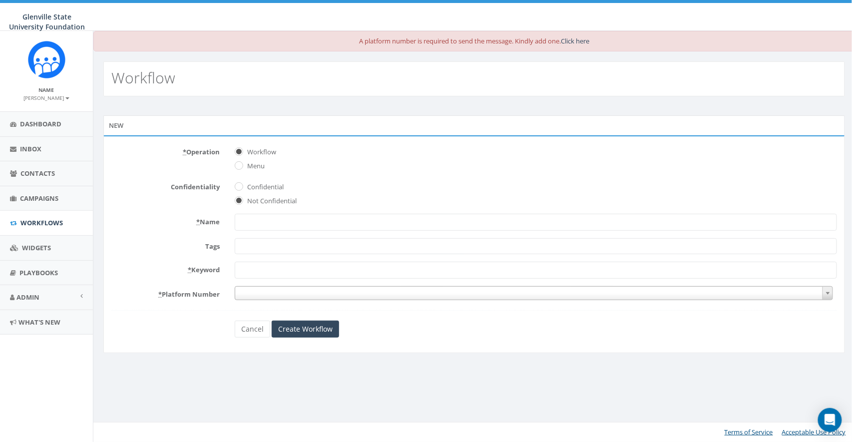
click at [221, 131] on div "New" at bounding box center [473, 125] width 741 height 20
click at [308, 218] on input "* Name" at bounding box center [536, 222] width 602 height 17
type input "FORM"
click at [274, 292] on span at bounding box center [534, 293] width 598 height 14
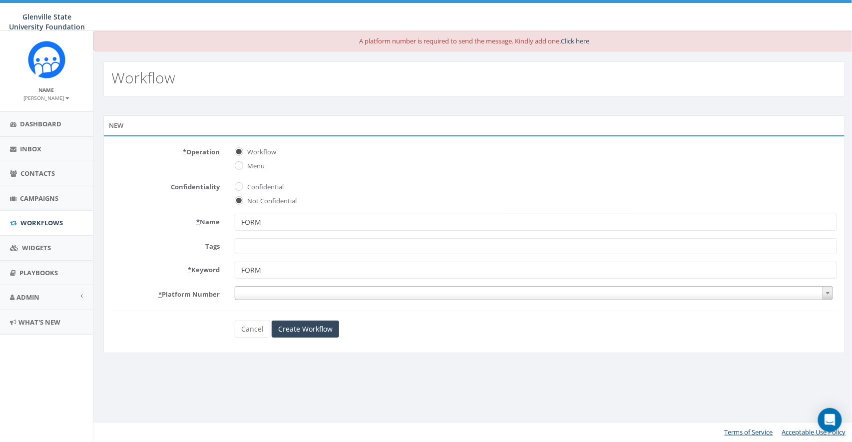
click at [284, 410] on div "A platform number is required to send the message. Kindly add one. Click here W…" at bounding box center [474, 236] width 762 height 411
click at [258, 327] on link "Cancel" at bounding box center [252, 328] width 35 height 17
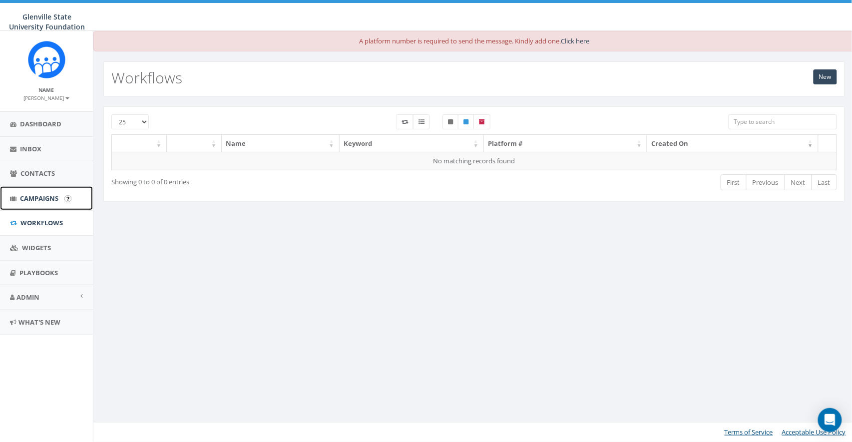
click at [41, 199] on span "Campaigns" at bounding box center [39, 198] width 38 height 9
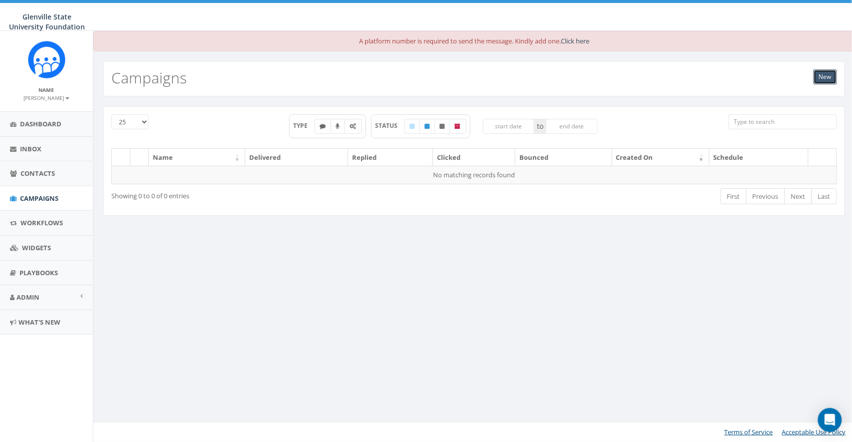
click at [822, 77] on link "New" at bounding box center [824, 76] width 23 height 15
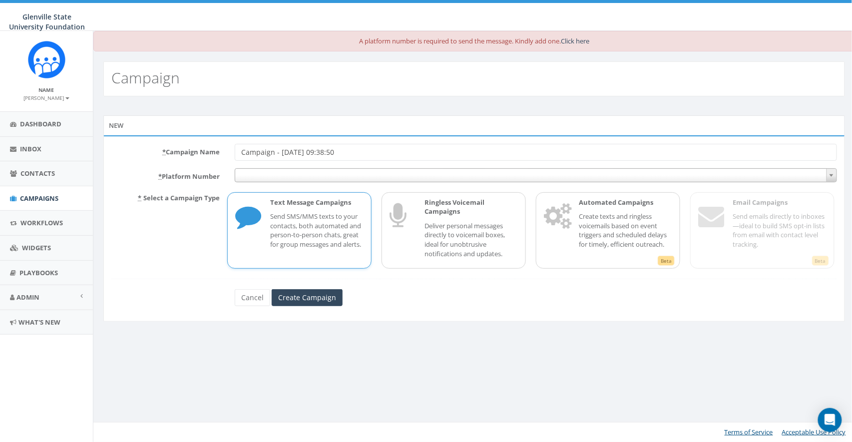
click at [286, 173] on span at bounding box center [536, 175] width 602 height 14
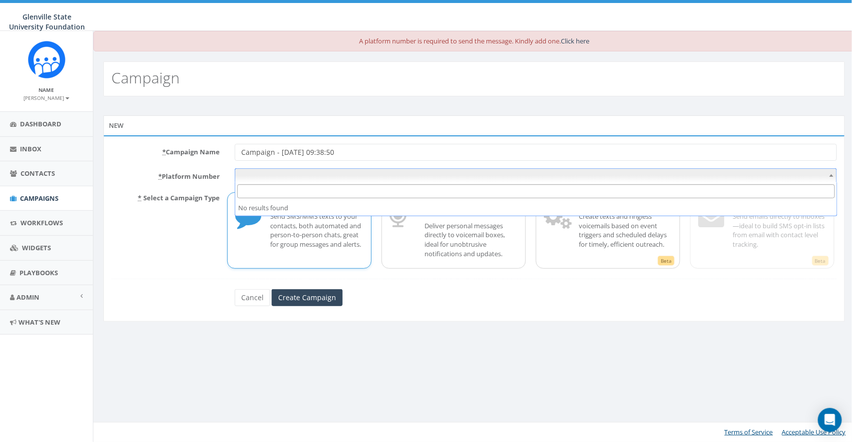
click at [266, 150] on input "Campaign - [DATE] 09:38:50" at bounding box center [536, 152] width 602 height 17
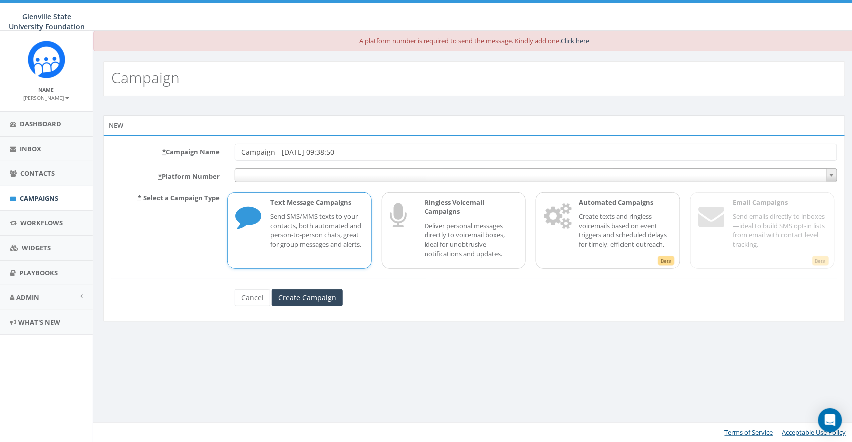
drag, startPoint x: 161, startPoint y: 151, endPoint x: 223, endPoint y: 151, distance: 62.4
click at [223, 151] on label "* Campaign Name" at bounding box center [165, 150] width 123 height 13
click at [242, 151] on input "Campaign - [DATE] 09:38:50" at bounding box center [536, 152] width 602 height 17
click at [268, 171] on span at bounding box center [536, 175] width 602 height 14
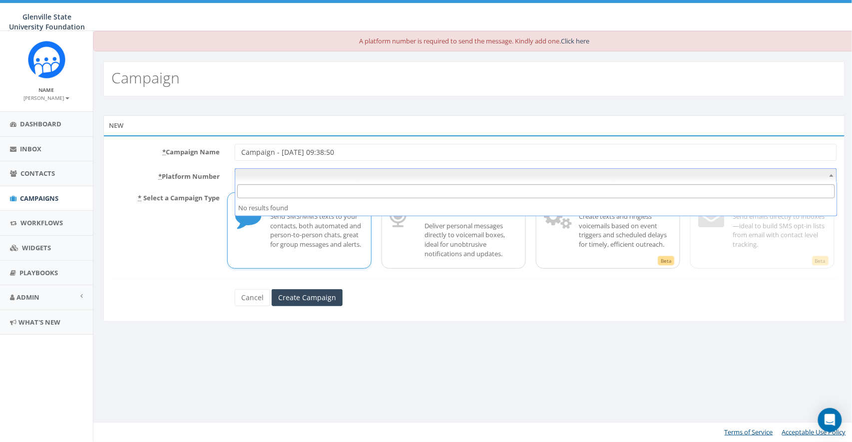
click at [450, 326] on div "New * Campaign Name Campaign - [DATE] 09:38:50 * Platform Number * Select a Cam…" at bounding box center [474, 224] width 756 height 219
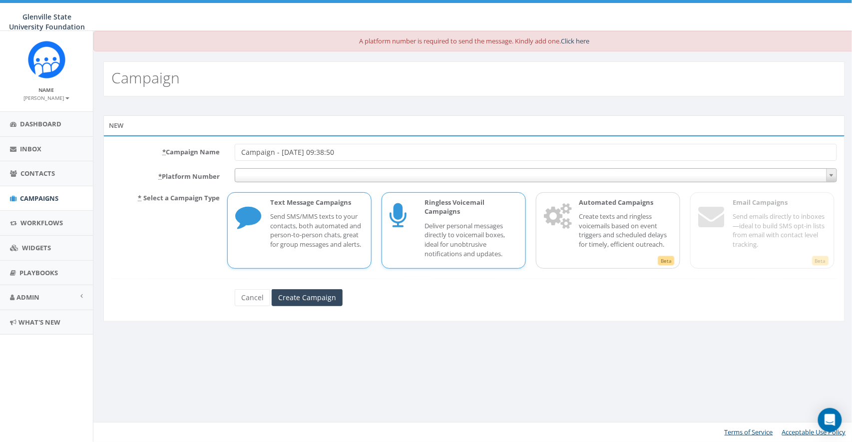
click at [416, 228] on div "Ringless Voicemail Campaigns Deliver personal messages directly to voicemail bo…" at bounding box center [465, 230] width 103 height 65
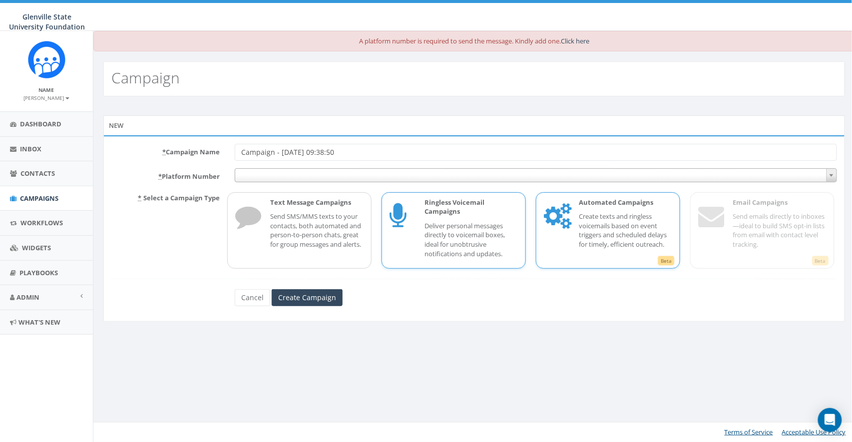
click at [582, 240] on p "Create texts and ringless voicemails based on event triggers and scheduled dela…" at bounding box center [625, 230] width 93 height 37
click at [478, 207] on p "Ringless Voicemail Campaigns" at bounding box center [470, 207] width 93 height 18
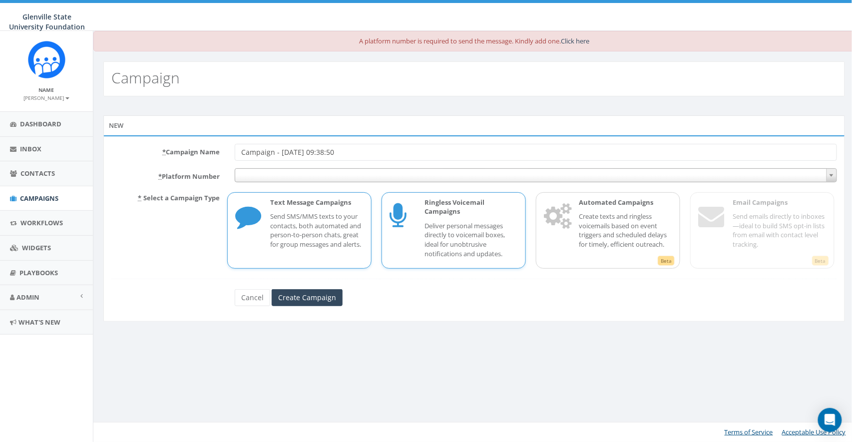
click at [300, 216] on p "Send SMS/MMS texts to your contacts, both automated and person-to-person chats,…" at bounding box center [316, 230] width 93 height 37
click at [639, 212] on p "Create texts and ringless voicemails based on event triggers and scheduled dela…" at bounding box center [625, 230] width 93 height 37
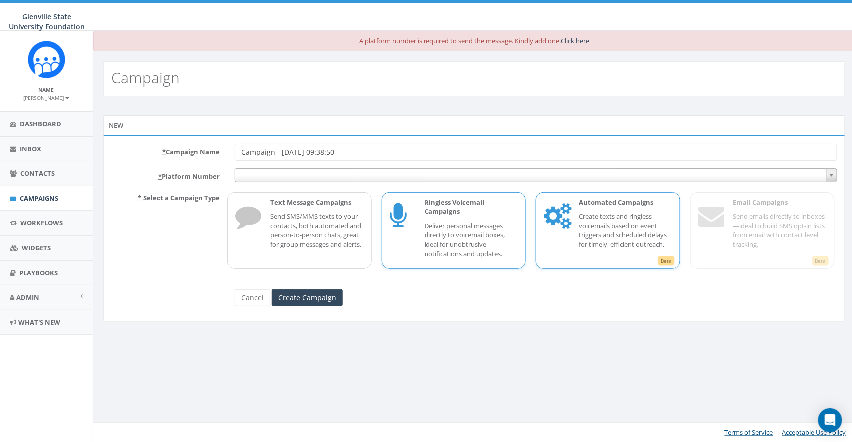
click at [476, 243] on p "Deliver personal messages directly to voicemail boxes, ideal for unobtrusive no…" at bounding box center [470, 239] width 93 height 37
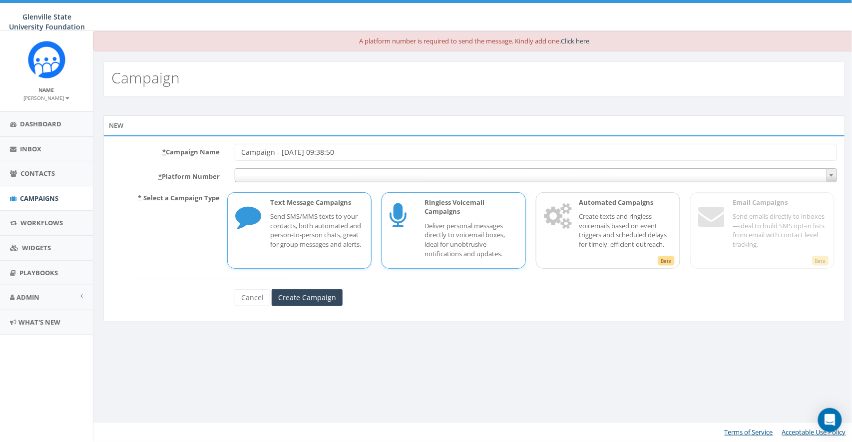
click at [276, 234] on p "Send SMS/MMS texts to your contacts, both automated and person-to-person chats,…" at bounding box center [316, 230] width 93 height 37
click at [432, 216] on div "Ringless Voicemail Campaigns Deliver personal messages directly to voicemail bo…" at bounding box center [465, 230] width 103 height 65
click at [335, 231] on p "Send SMS/MMS texts to your contacts, both automated and person-to-person chats,…" at bounding box center [316, 230] width 93 height 37
click at [459, 229] on p "Deliver personal messages directly to voicemail boxes, ideal for unobtrusive no…" at bounding box center [470, 239] width 93 height 37
click at [310, 206] on p "Text Message Campaigns" at bounding box center [316, 202] width 93 height 9
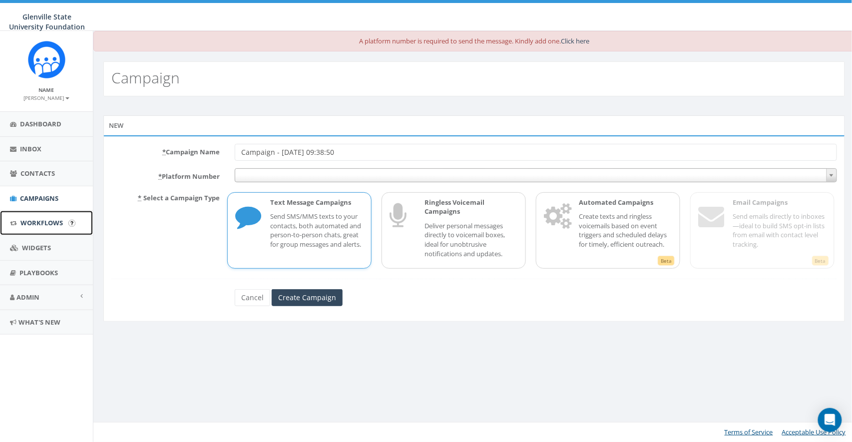
click at [37, 227] on span "Workflows" at bounding box center [41, 222] width 42 height 9
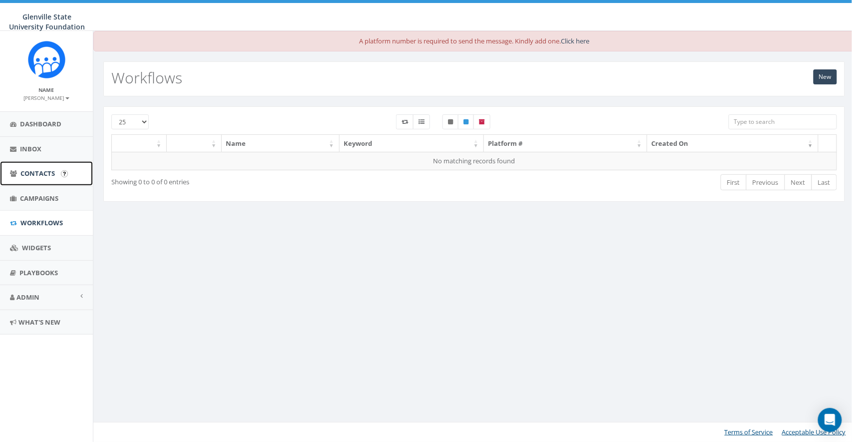
click at [40, 172] on span "Contacts" at bounding box center [37, 173] width 34 height 9
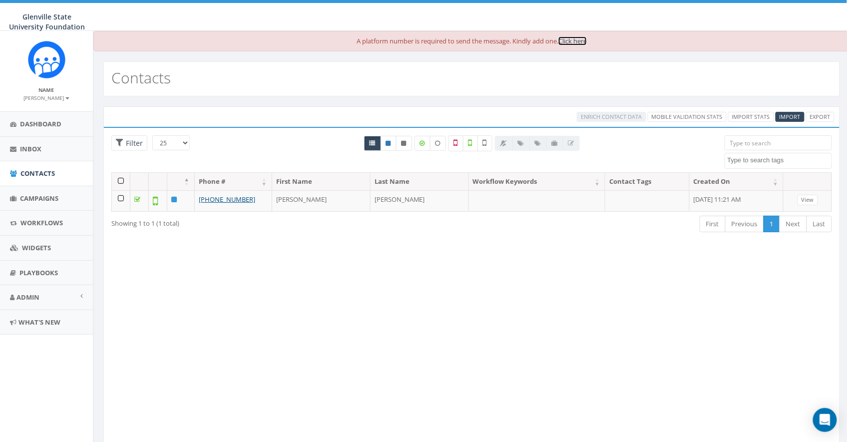
click at [574, 40] on link "Click here" at bounding box center [572, 40] width 28 height 9
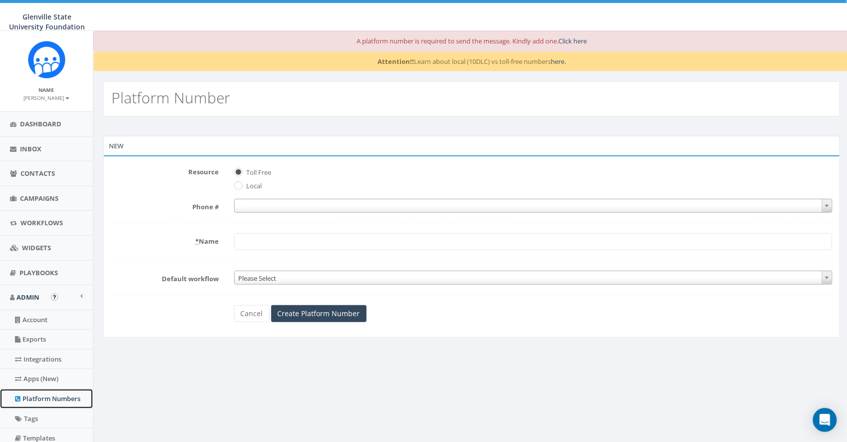
click at [41, 394] on link "Platform Numbers" at bounding box center [46, 398] width 93 height 19
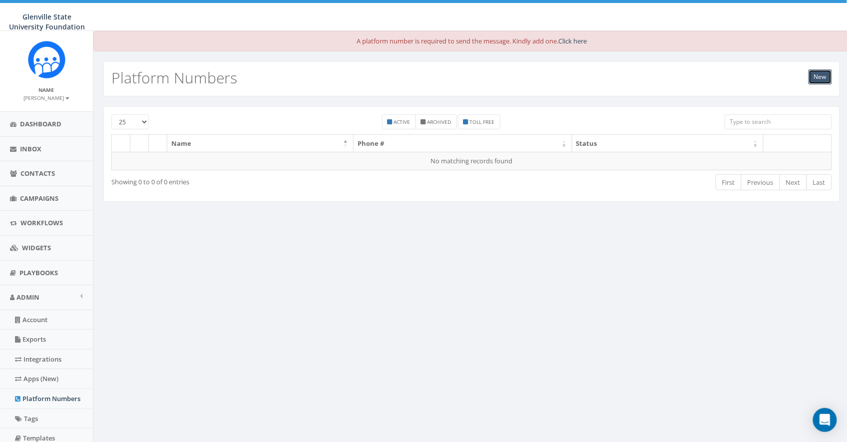
click at [826, 81] on link "New" at bounding box center [819, 76] width 23 height 15
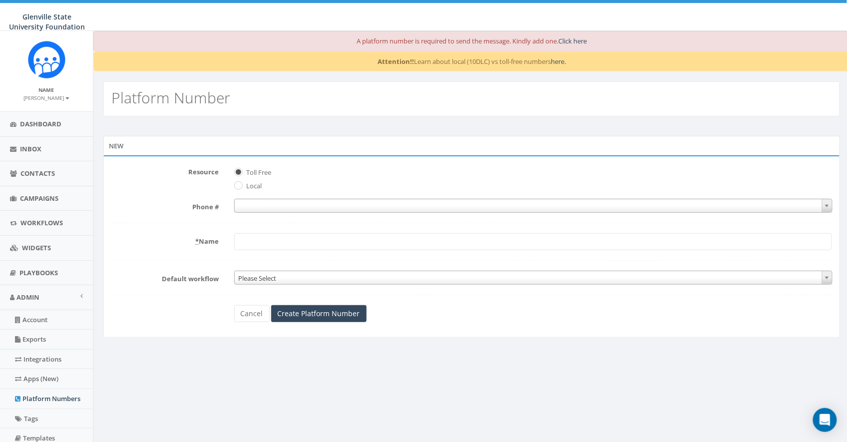
click at [247, 188] on label "Local" at bounding box center [253, 186] width 18 height 10
click at [241, 188] on input "Local" at bounding box center [237, 186] width 6 height 6
radio input "true"
click at [258, 203] on span at bounding box center [533, 206] width 598 height 14
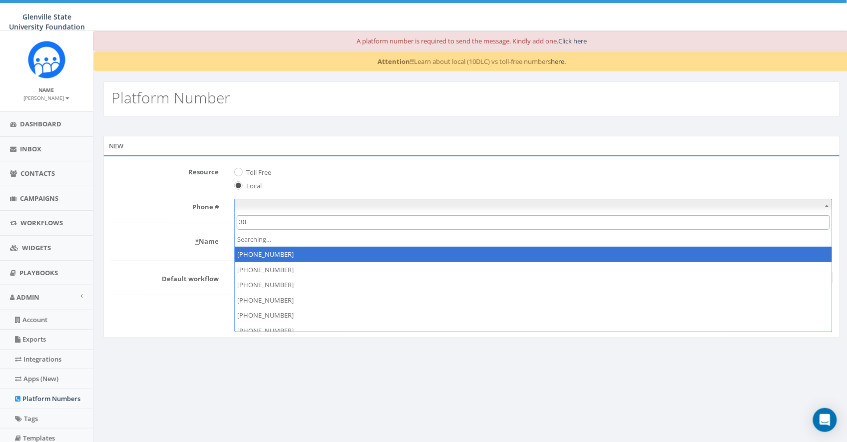
type input "304"
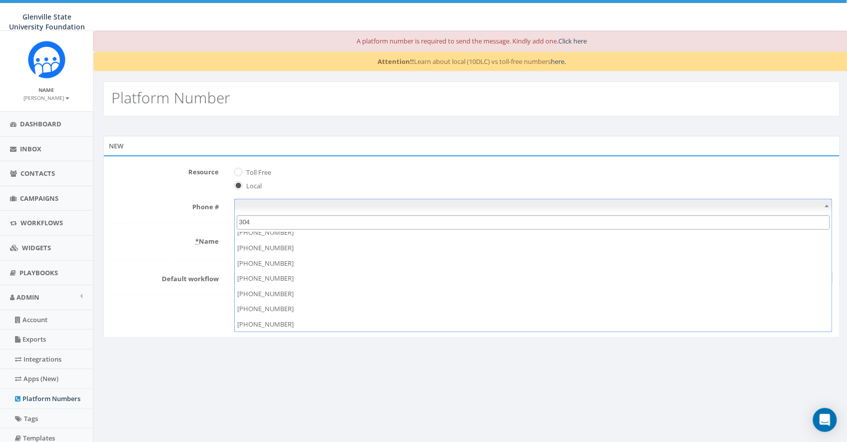
scroll to position [221, 0]
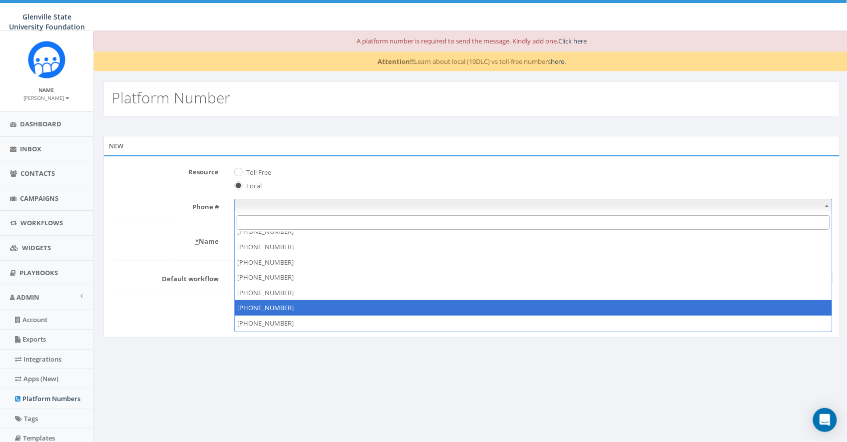
click at [385, 370] on div "A platform number is required to send the message. Kindly add one. Click here A…" at bounding box center [471, 296] width 757 height 530
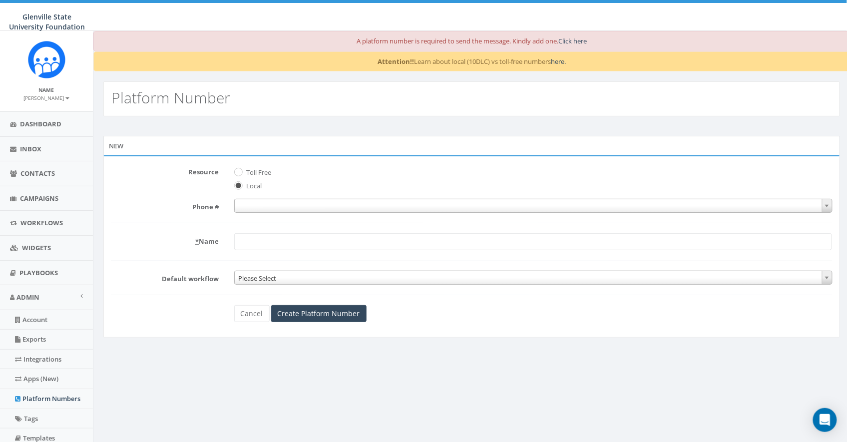
click at [256, 173] on label "Toll Free" at bounding box center [257, 173] width 27 height 10
click at [241, 173] on input "Toll Free" at bounding box center [237, 172] width 6 height 6
radio input "true"
click at [261, 206] on span at bounding box center [533, 206] width 598 height 14
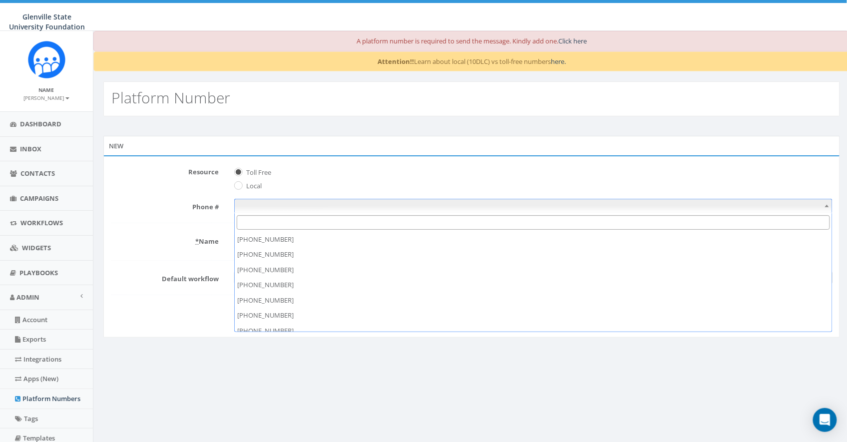
scroll to position [0, 0]
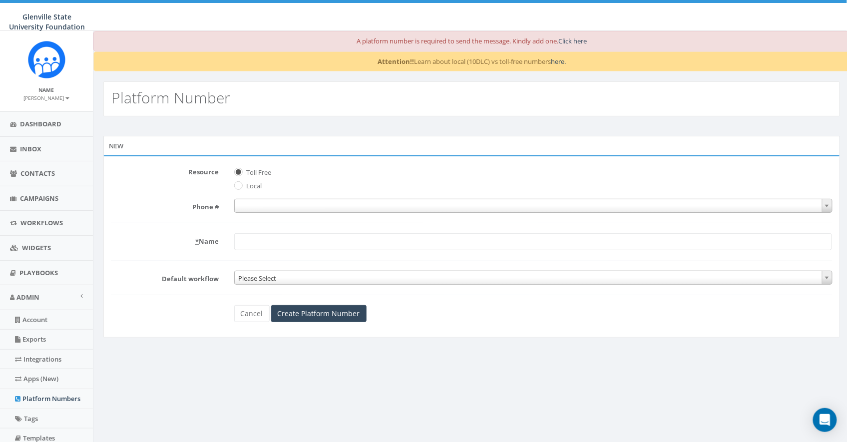
click at [298, 151] on div "New" at bounding box center [471, 146] width 736 height 20
click at [333, 126] on div "New Phone Number can't be blank Resource Toll Free Local Phone # * Name Default…" at bounding box center [471, 238] width 756 height 244
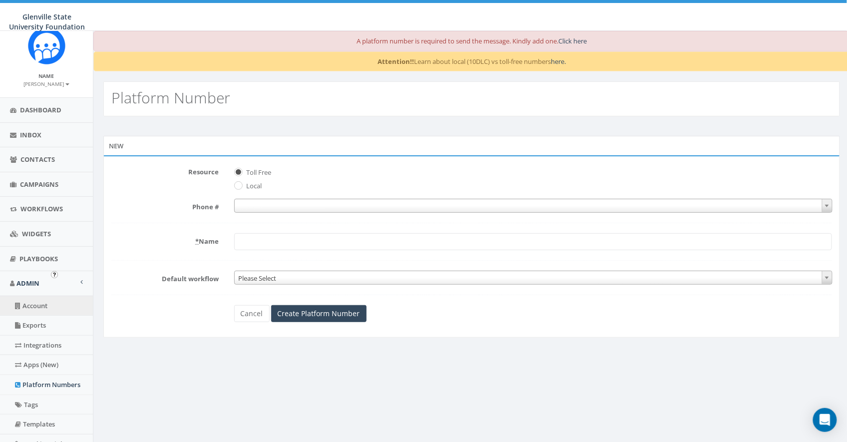
scroll to position [50, 0]
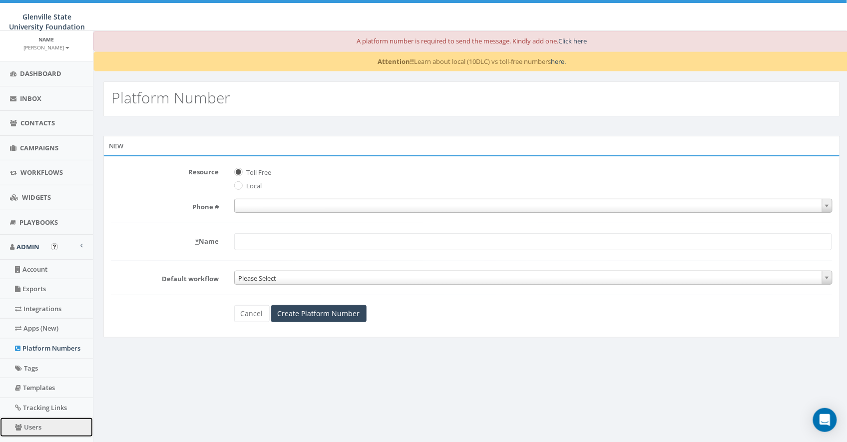
click at [38, 423] on link "Users" at bounding box center [46, 426] width 93 height 19
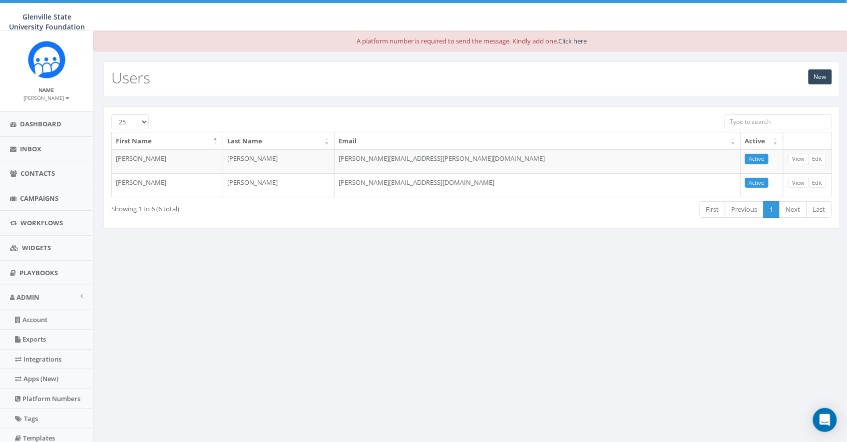
click at [51, 103] on div "Name [PERSON_NAME] Profile Sign Out" at bounding box center [46, 71] width 93 height 80
click at [48, 98] on small "[PERSON_NAME]" at bounding box center [46, 97] width 45 height 7
click at [36, 128] on link "Sign Out" at bounding box center [49, 125] width 79 height 12
